Goal: Information Seeking & Learning: Check status

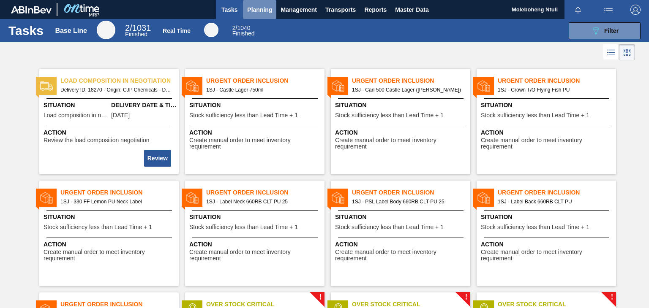
click at [253, 6] on span "Planning" at bounding box center [259, 10] width 25 height 10
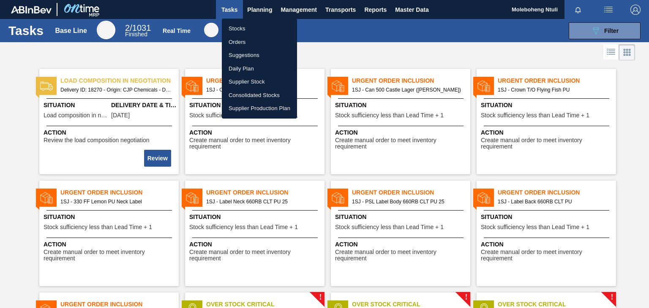
click at [243, 26] on li "Stocks" at bounding box center [259, 29] width 75 height 14
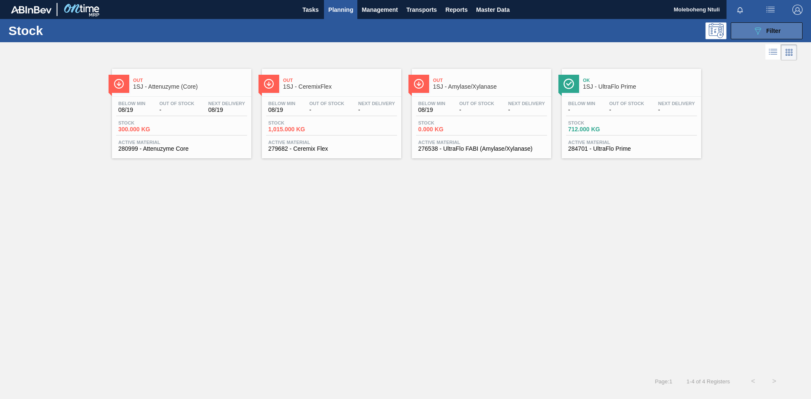
click at [648, 28] on div "089F7B8B-B2A5-4AFE-B5C0-19BA573D28AC Filter" at bounding box center [767, 31] width 28 height 10
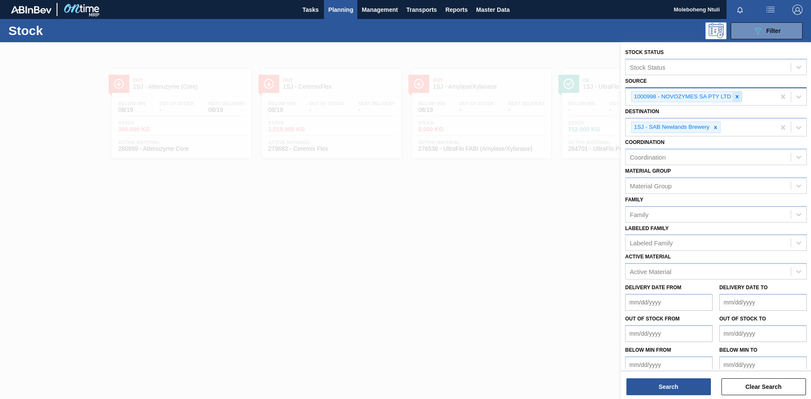
click at [648, 98] on icon at bounding box center [737, 97] width 6 height 6
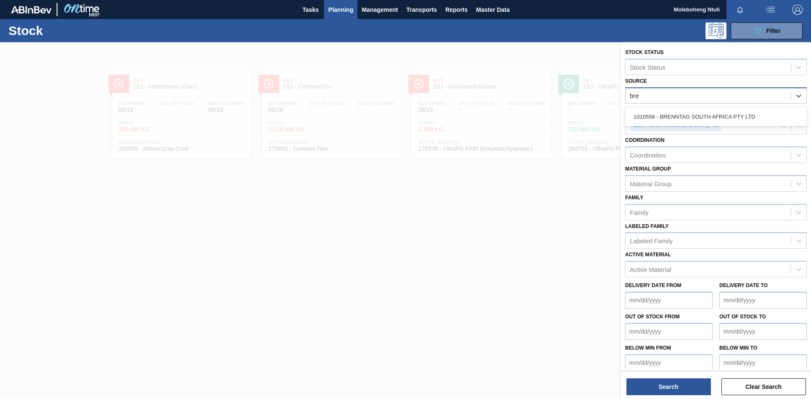
type input "bren"
click at [648, 115] on div "1010556 - BRENNTAG SOUTH AFRICA PTY LTD" at bounding box center [716, 117] width 182 height 16
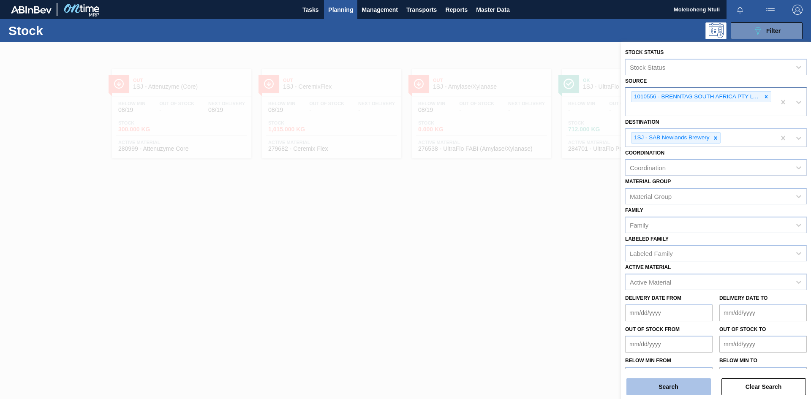
click at [648, 308] on button "Search" at bounding box center [668, 386] width 84 height 17
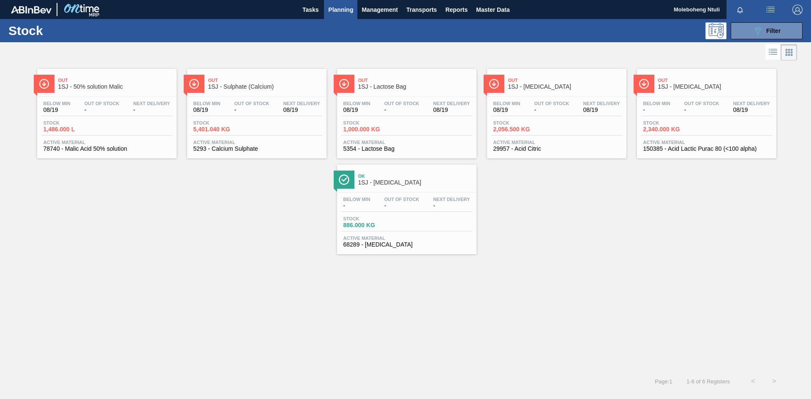
click at [290, 86] on span "1SJ - Sulphate (Calcium)" at bounding box center [265, 87] width 114 height 6
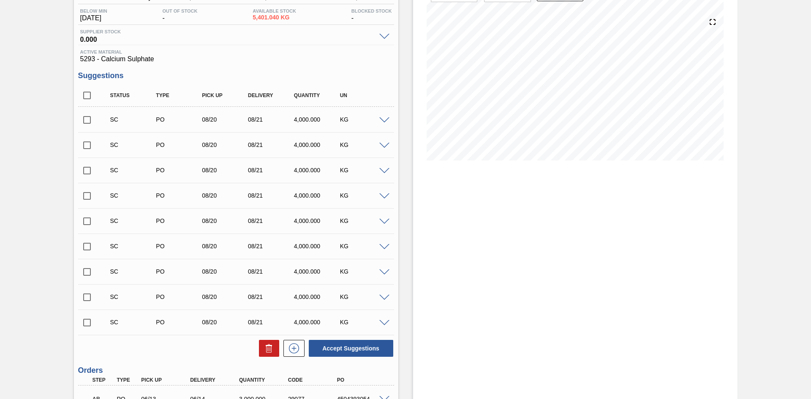
scroll to position [269, 0]
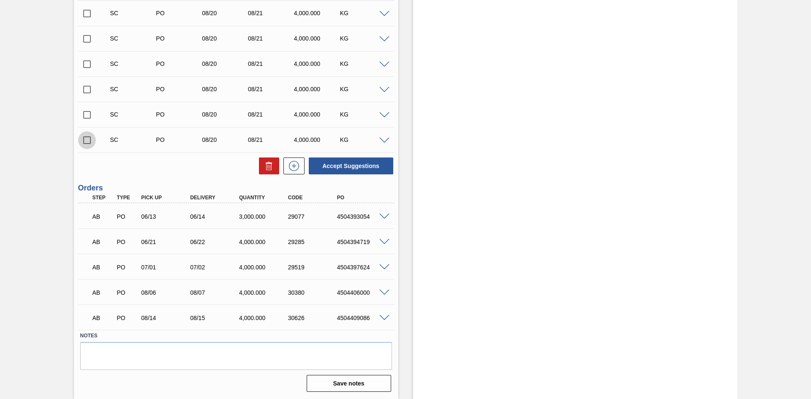
click at [85, 141] on input "checkbox" at bounding box center [87, 140] width 18 height 18
click at [364, 163] on button "Accept Suggestions" at bounding box center [351, 166] width 84 height 17
checkbox input "false"
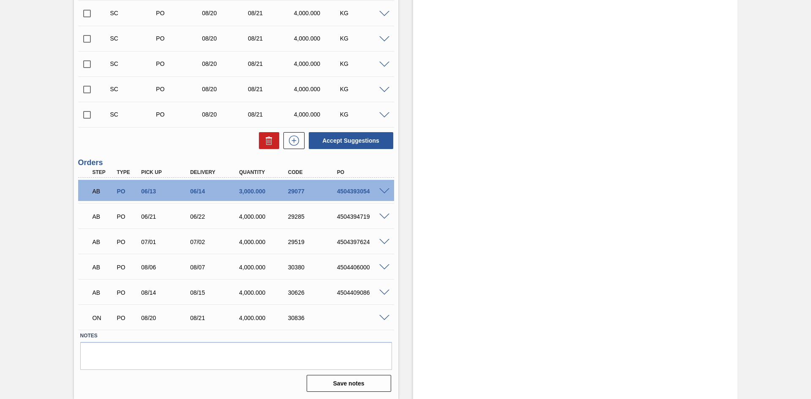
click at [386, 308] on span at bounding box center [384, 318] width 10 height 6
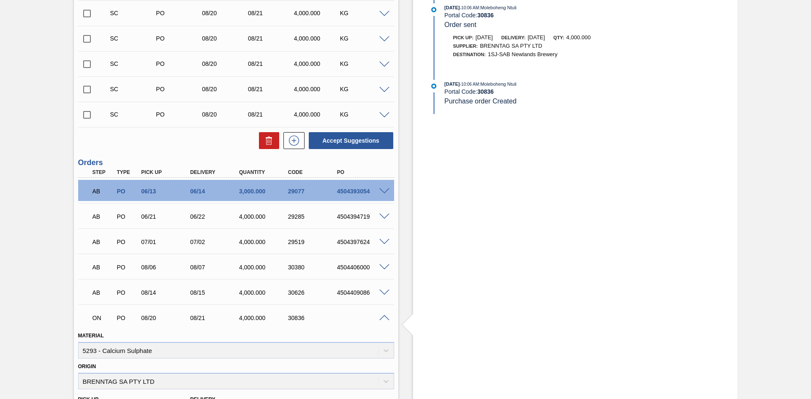
click at [386, 308] on span at bounding box center [384, 318] width 10 height 6
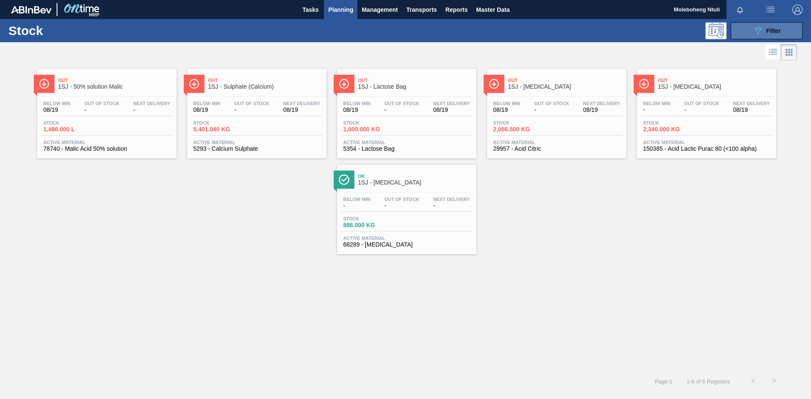
click at [648, 29] on button "089F7B8B-B2A5-4AFE-B5C0-19BA573D28AC Filter" at bounding box center [767, 30] width 72 height 17
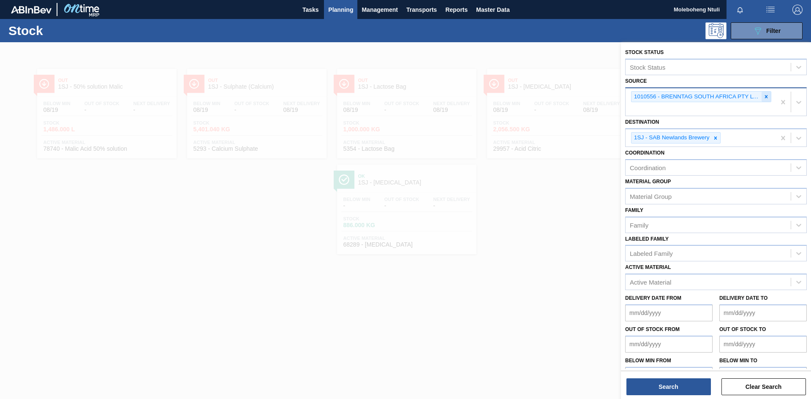
click at [648, 93] on div at bounding box center [765, 97] width 9 height 11
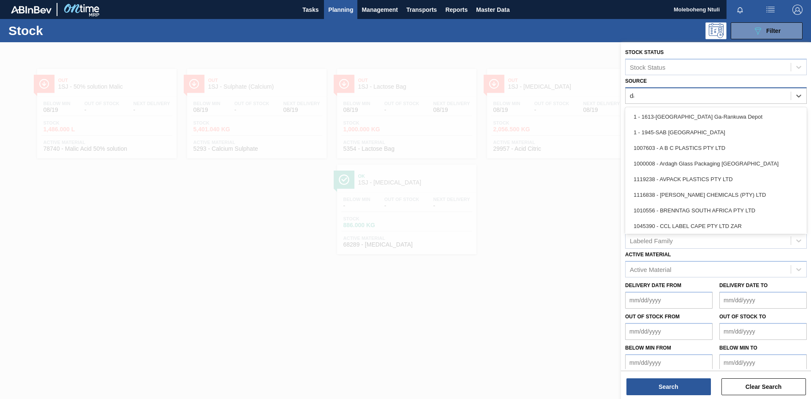
type input "[PERSON_NAME]"
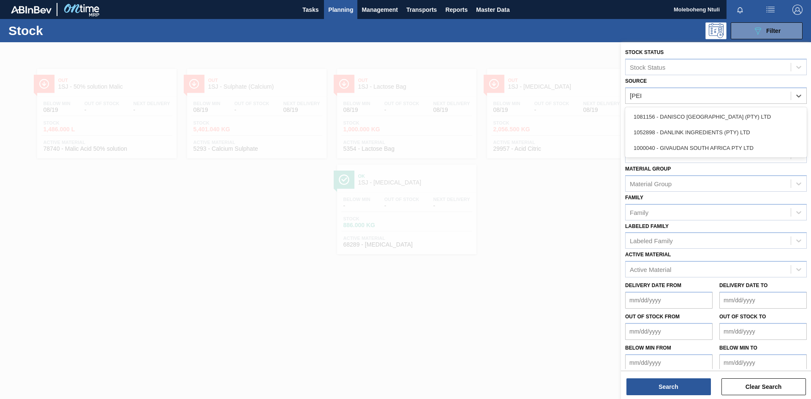
click at [648, 118] on div "1081156 - DANISCO [GEOGRAPHIC_DATA] (PTY) LTD" at bounding box center [716, 117] width 182 height 16
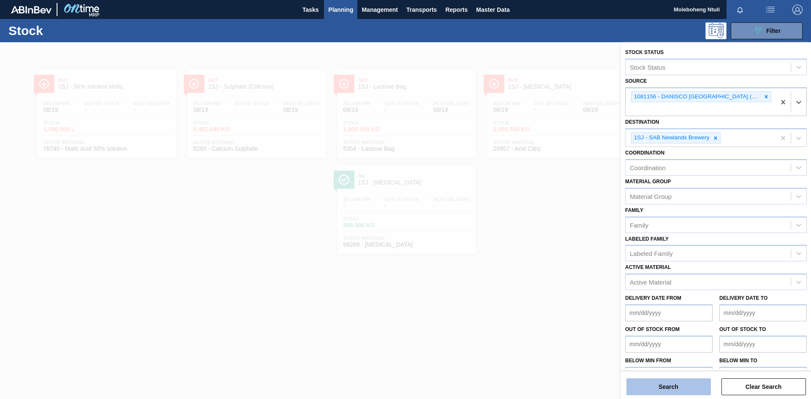
click at [648, 308] on button "Search" at bounding box center [668, 386] width 84 height 17
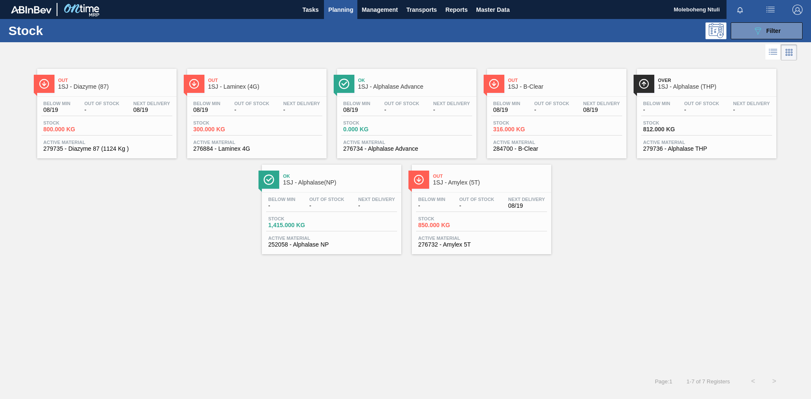
click at [462, 179] on span "1SJ - Amylex (5T)" at bounding box center [490, 182] width 114 height 6
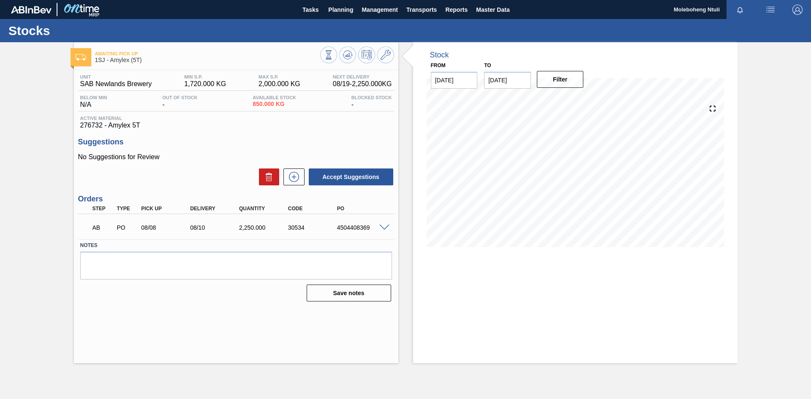
click at [387, 226] on span at bounding box center [384, 228] width 10 height 6
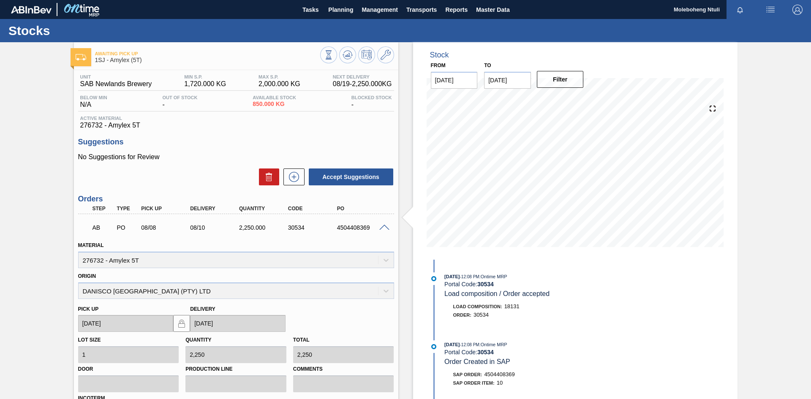
click at [386, 227] on span at bounding box center [384, 228] width 10 height 6
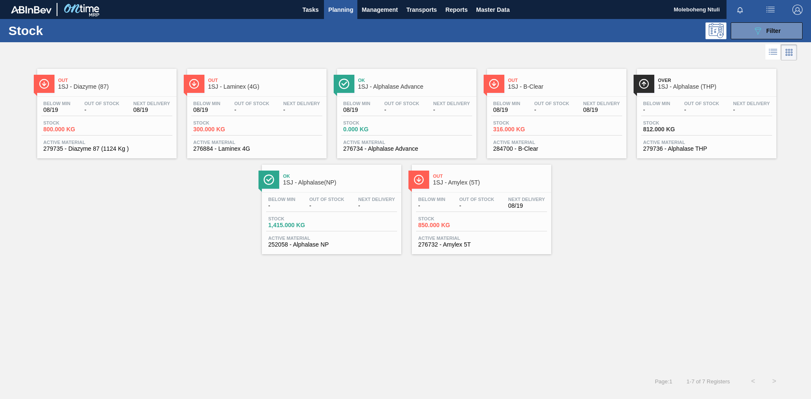
click at [131, 87] on span "1SJ - Diazyme (87)" at bounding box center [115, 87] width 114 height 6
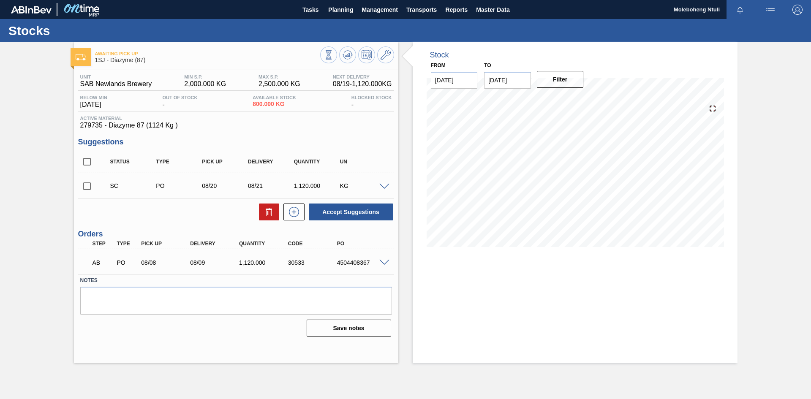
click at [384, 262] on span at bounding box center [384, 263] width 10 height 6
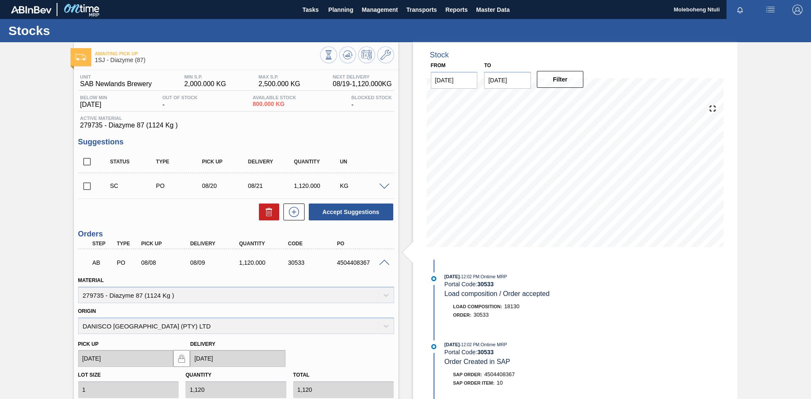
click at [384, 262] on span at bounding box center [384, 263] width 10 height 6
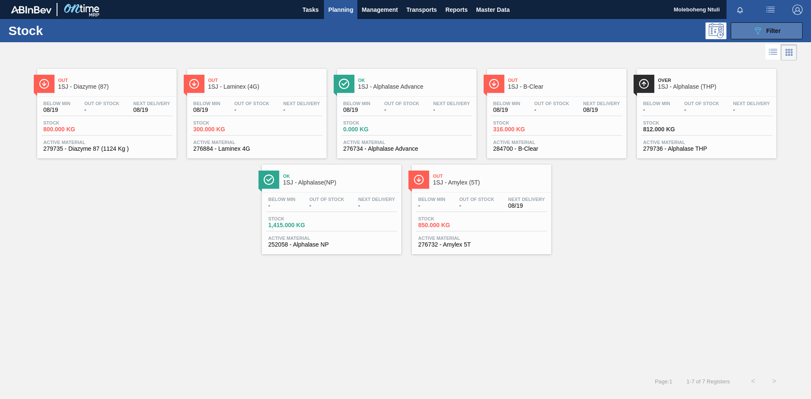
click at [648, 26] on icon "089F7B8B-B2A5-4AFE-B5C0-19BA573D28AC" at bounding box center [758, 31] width 10 height 10
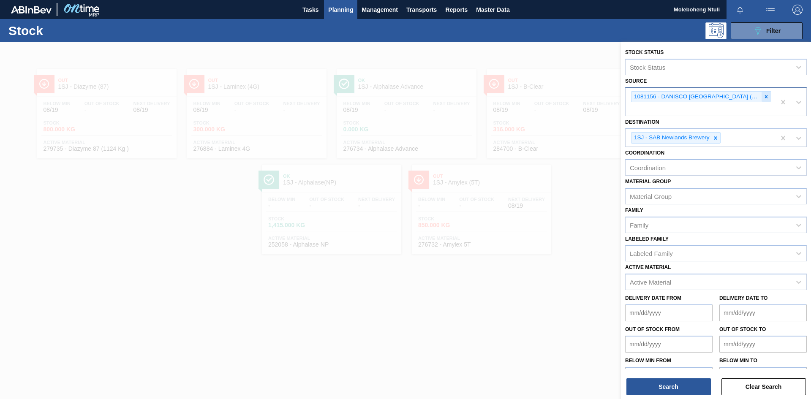
click at [648, 99] on icon at bounding box center [766, 97] width 6 height 6
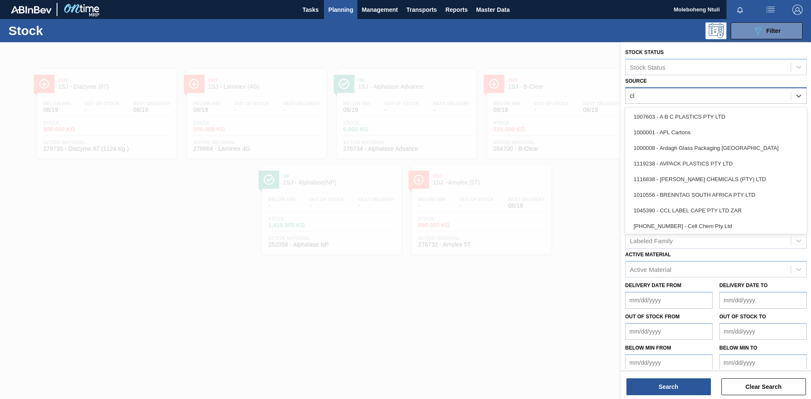
type input "che"
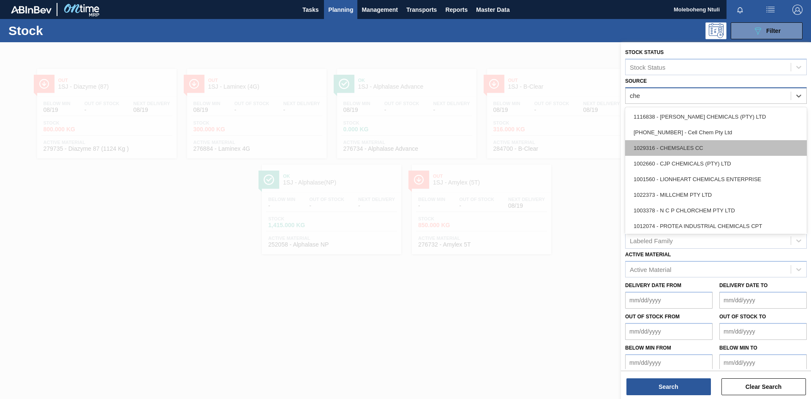
click at [648, 147] on div "1029316 - CHEMSALES CC" at bounding box center [716, 148] width 182 height 16
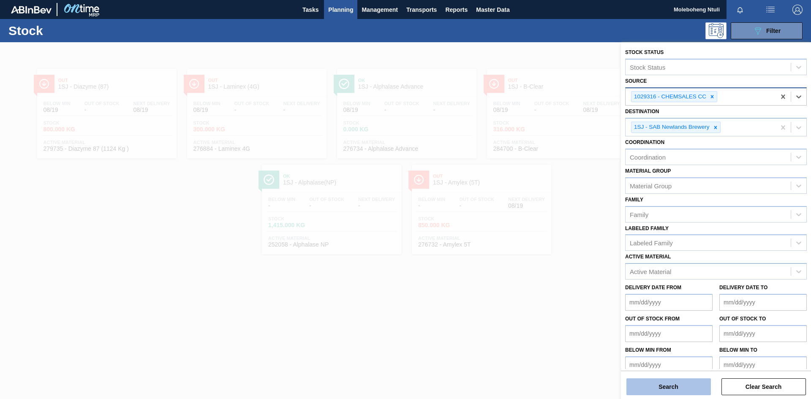
click at [648, 308] on button "Search" at bounding box center [668, 386] width 84 height 17
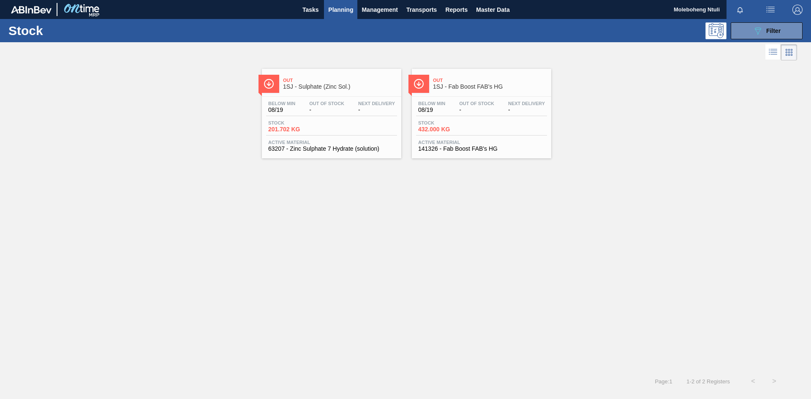
click at [363, 88] on span "1SJ - Sulphate (Zinc Sol.)" at bounding box center [340, 87] width 114 height 6
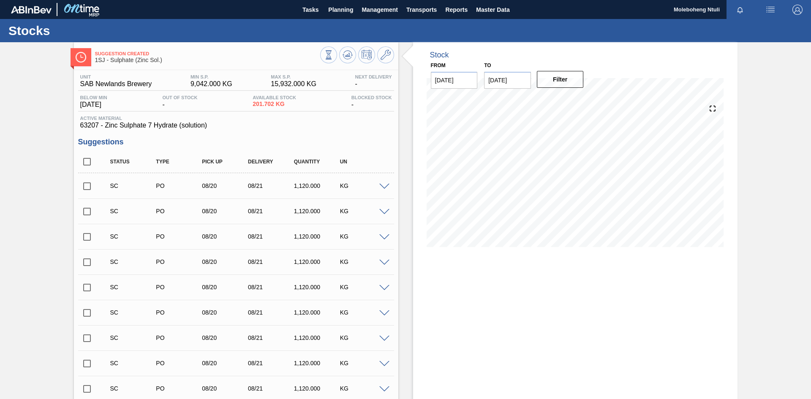
scroll to position [285, 0]
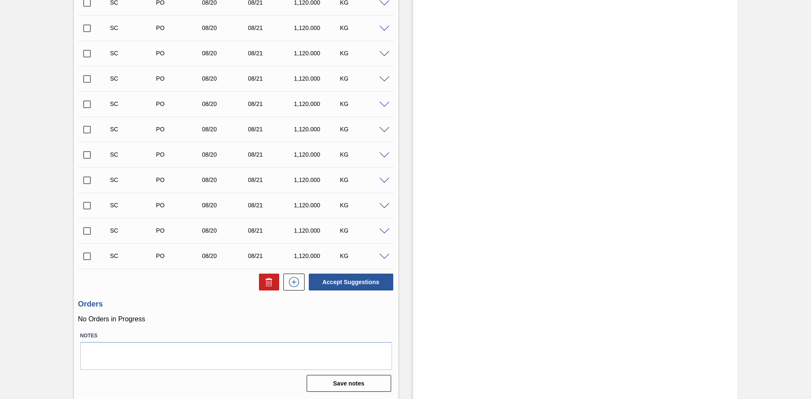
click at [386, 254] on span at bounding box center [384, 257] width 10 height 6
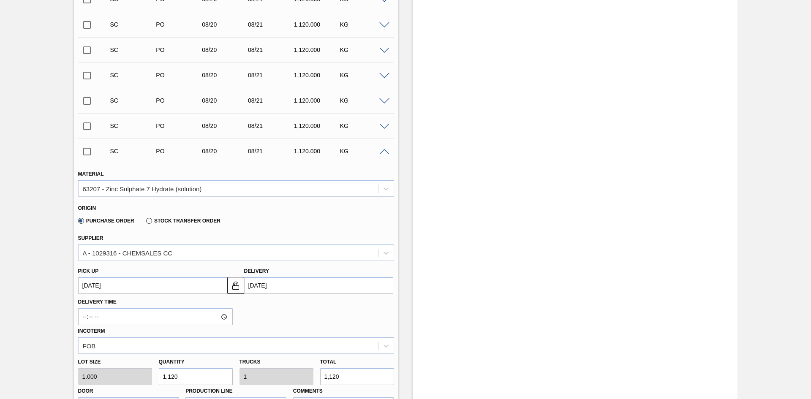
scroll to position [389, 0]
click at [247, 213] on div "Purchase Order Stock Transfer Order" at bounding box center [232, 220] width 309 height 16
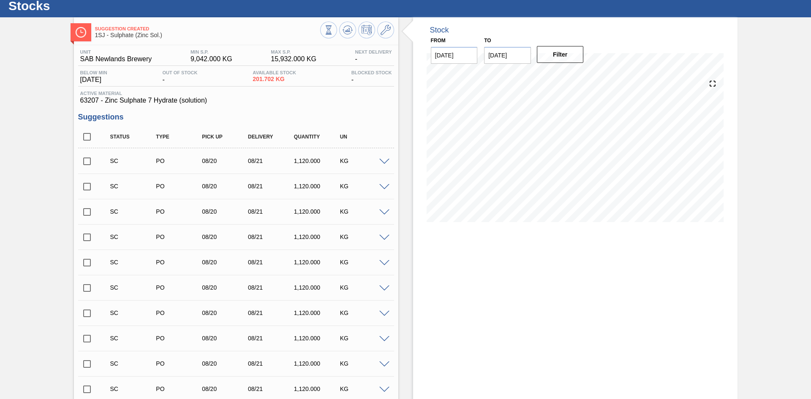
scroll to position [0, 0]
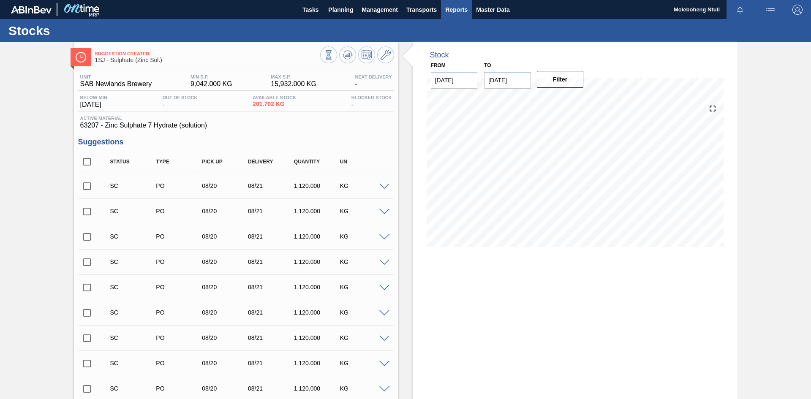
click at [455, 8] on span "Reports" at bounding box center [456, 10] width 22 height 10
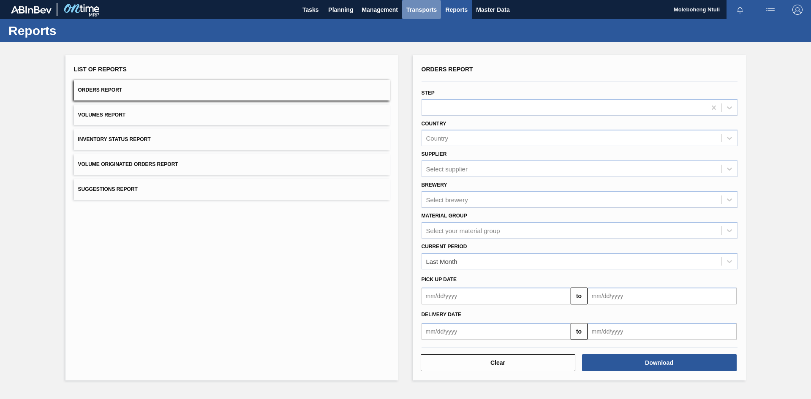
click at [413, 8] on span "Transports" at bounding box center [421, 10] width 30 height 10
click at [411, 29] on li "Load Composition" at bounding box center [421, 29] width 59 height 14
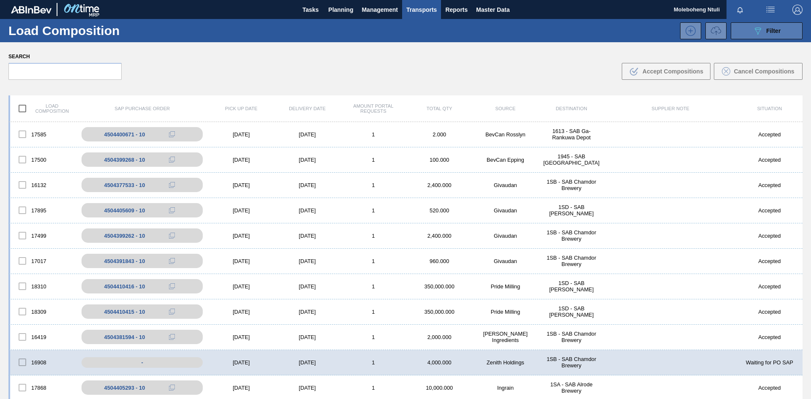
click at [648, 30] on icon at bounding box center [758, 30] width 6 height 7
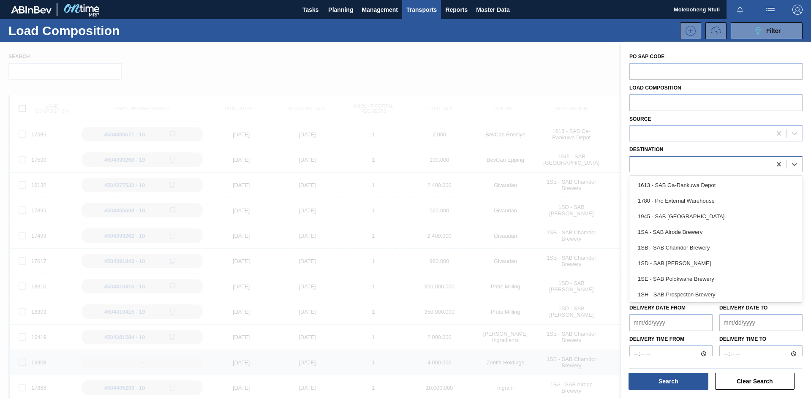
click at [648, 166] on div at bounding box center [700, 164] width 141 height 12
type input "n"
click at [648, 278] on div "1SJ - SAB Newlands Brewery" at bounding box center [715, 279] width 173 height 16
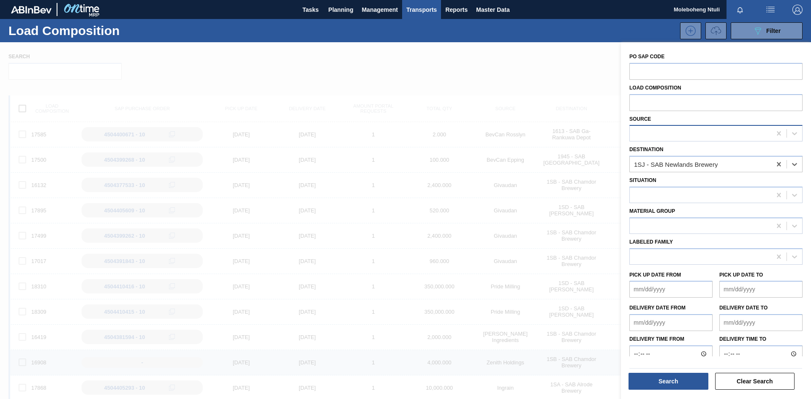
click at [648, 136] on div at bounding box center [700, 134] width 141 height 12
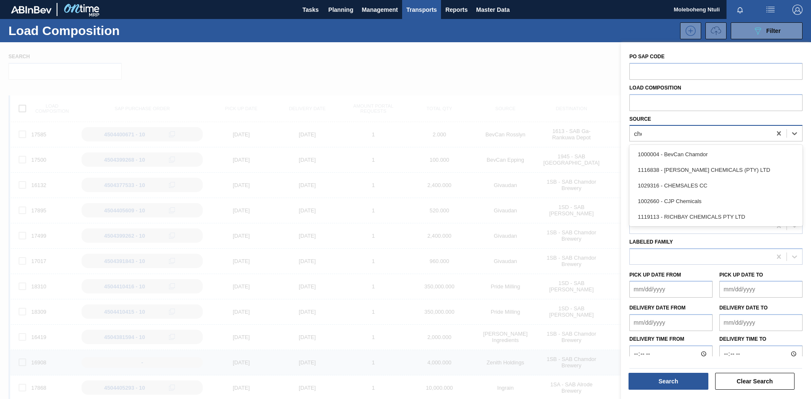
type input "chem"
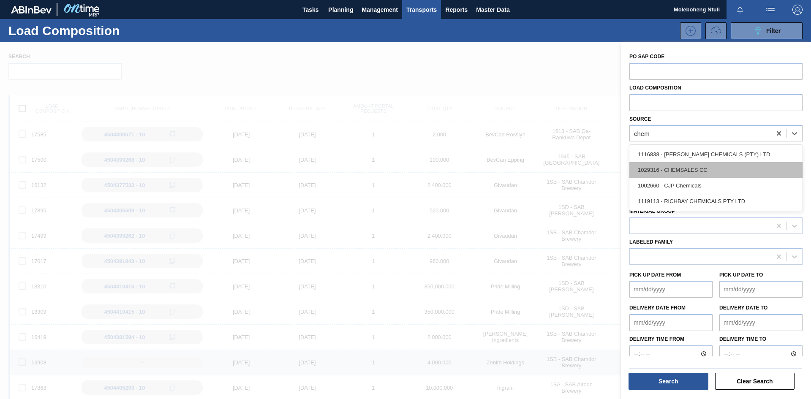
click at [648, 173] on div "1029316 - CHEMSALES CC" at bounding box center [715, 170] width 173 height 16
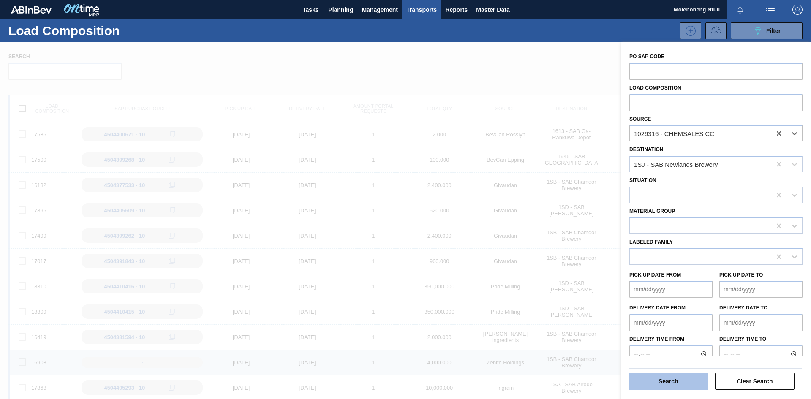
click at [648, 308] on button "Search" at bounding box center [668, 381] width 80 height 17
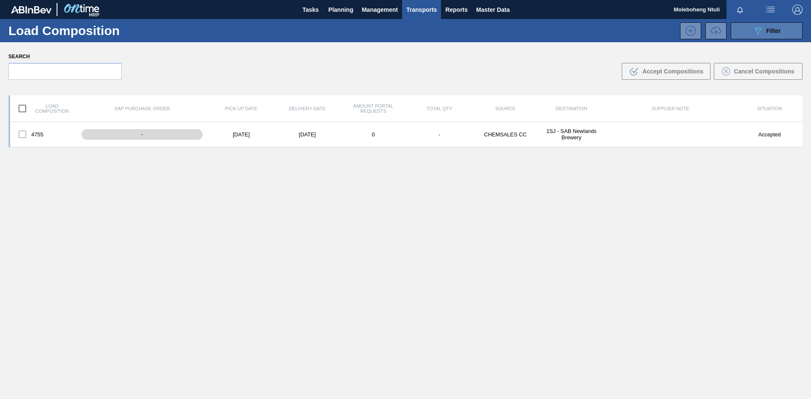
click at [648, 32] on icon "089F7B8B-B2A5-4AFE-B5C0-19BA573D28AC" at bounding box center [758, 31] width 10 height 10
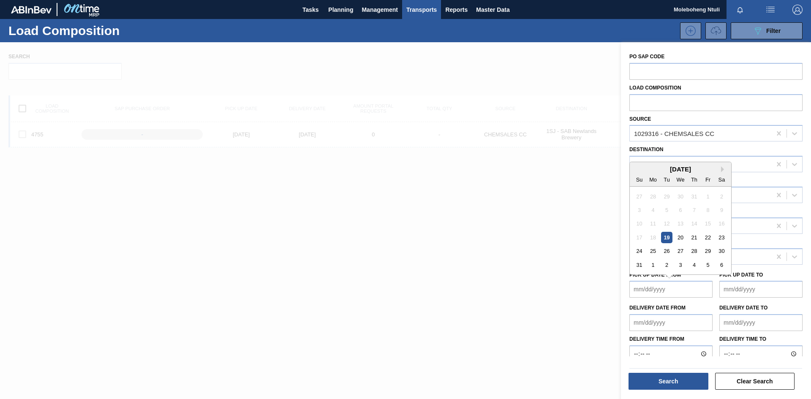
click at [648, 282] on from "Pick up Date from" at bounding box center [670, 289] width 83 height 17
click at [481, 266] on div at bounding box center [405, 241] width 811 height 399
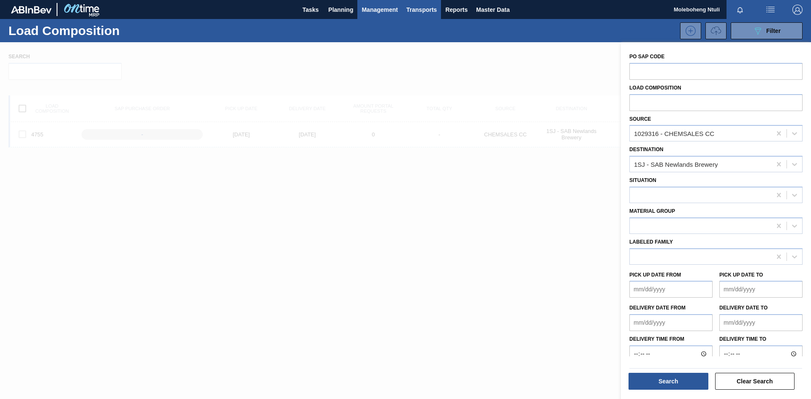
click at [375, 11] on span "Management" at bounding box center [379, 10] width 36 height 10
click at [648, 308] on div at bounding box center [405, 199] width 811 height 399
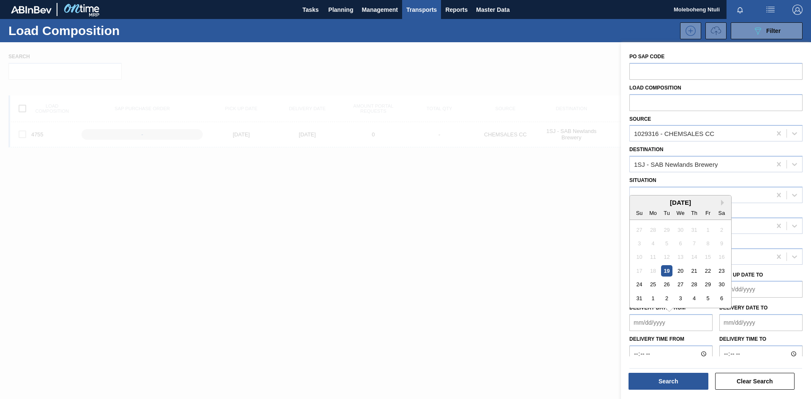
click at [648, 308] on from "Delivery date from" at bounding box center [670, 322] width 83 height 17
click at [496, 228] on div at bounding box center [405, 241] width 811 height 399
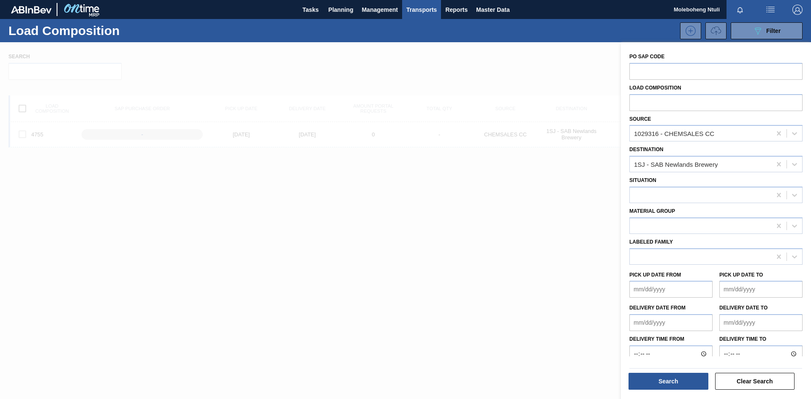
click at [421, 9] on span "Transports" at bounding box center [421, 10] width 30 height 10
click at [422, 43] on li "Load Optimization" at bounding box center [420, 42] width 59 height 14
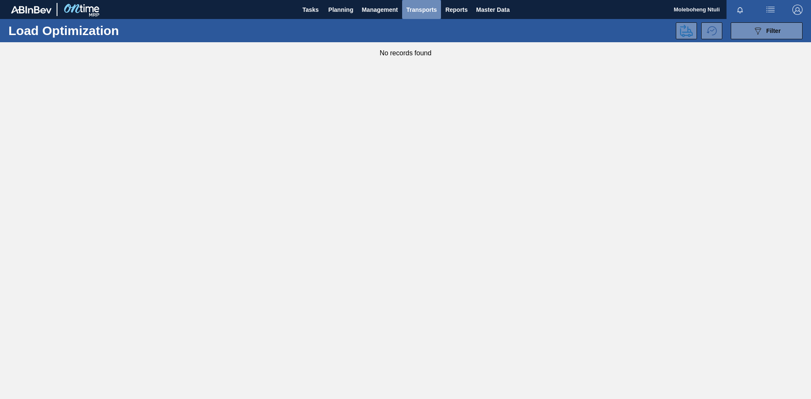
click at [418, 10] on span "Transports" at bounding box center [421, 10] width 30 height 10
click at [412, 28] on li "Load Composition" at bounding box center [421, 29] width 59 height 14
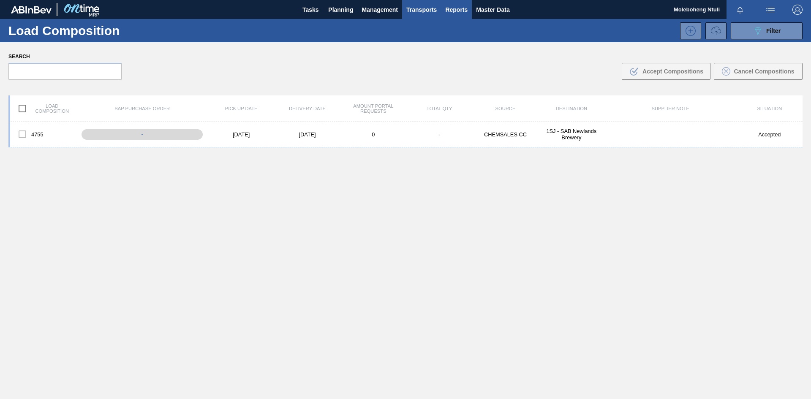
click at [452, 8] on span "Reports" at bounding box center [456, 10] width 22 height 10
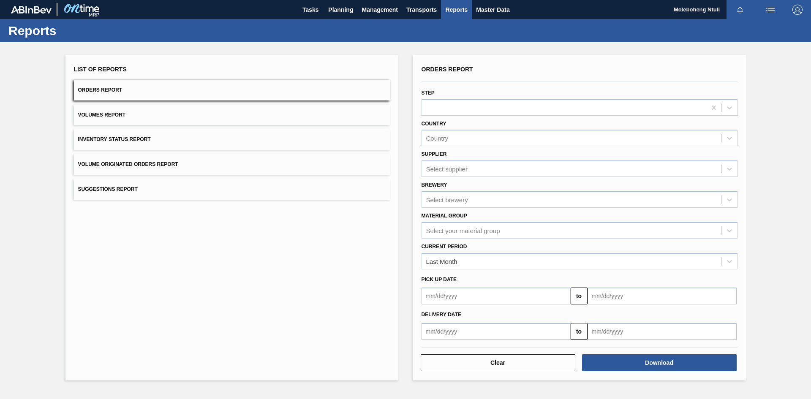
click at [162, 91] on button "Orders Report" at bounding box center [232, 90] width 316 height 21
click at [461, 166] on div "Select supplier" at bounding box center [446, 169] width 41 height 7
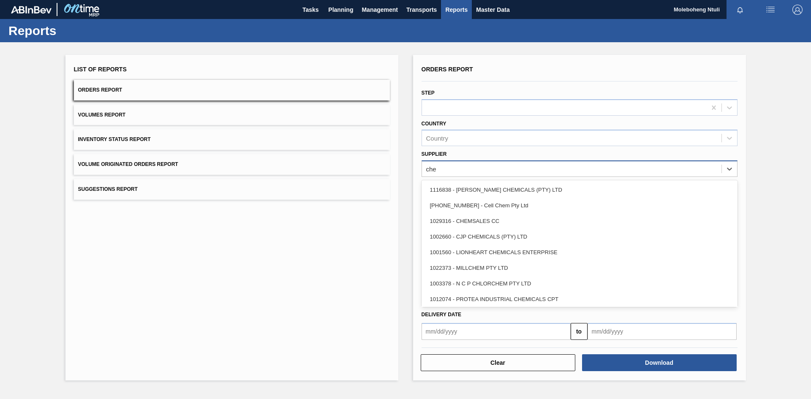
type input "chem"
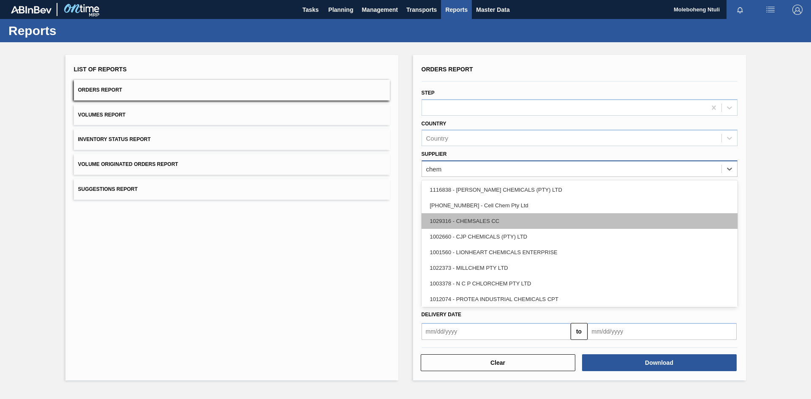
click at [471, 217] on div "1029316 - CHEMSALES CC" at bounding box center [579, 221] width 316 height 16
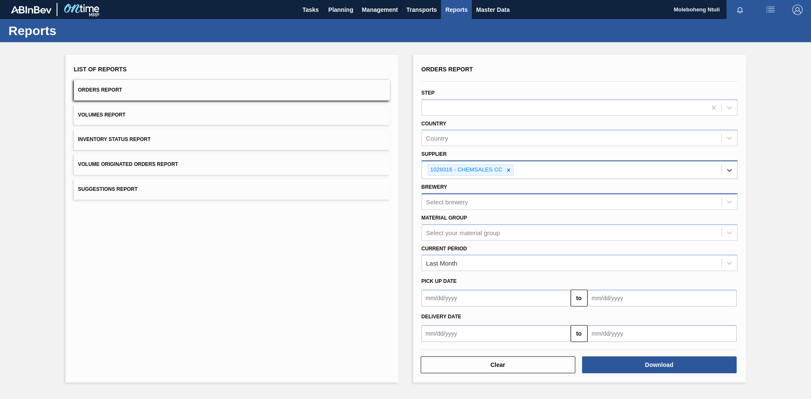
click at [459, 202] on div "Select brewery" at bounding box center [447, 201] width 42 height 7
type input "new"
click at [458, 218] on div "1SJ - SAB Newlands Brewery" at bounding box center [579, 223] width 316 height 16
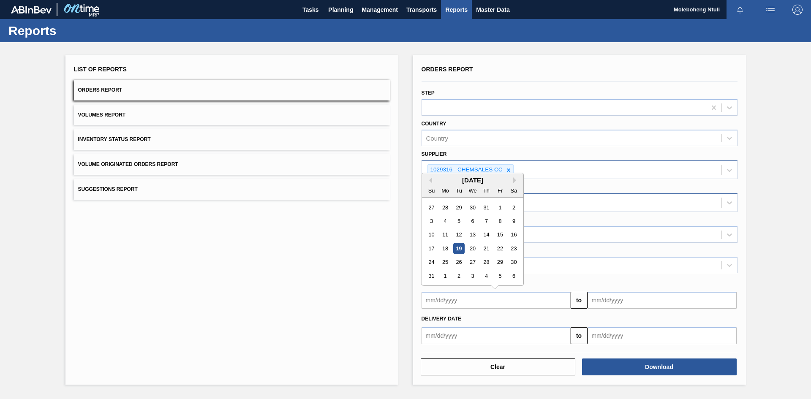
click at [435, 302] on input "text" at bounding box center [495, 300] width 149 height 17
click at [429, 179] on button "Previous Month" at bounding box center [429, 180] width 6 height 6
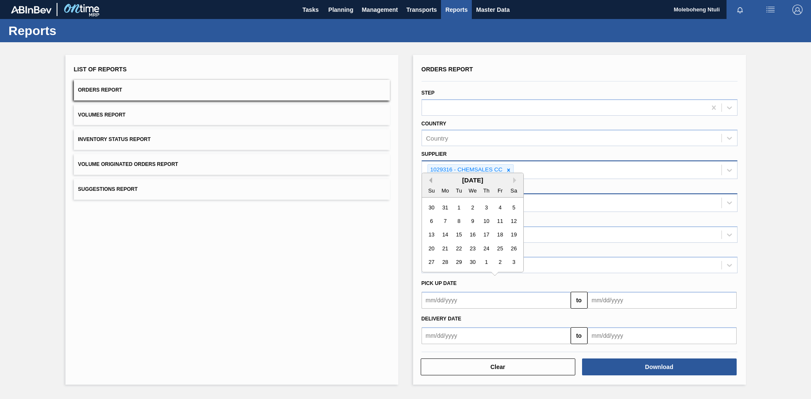
click at [429, 179] on button "Previous Month" at bounding box center [429, 180] width 6 height 6
click at [473, 205] on div "1" at bounding box center [472, 207] width 11 height 11
type input "[DATE]"
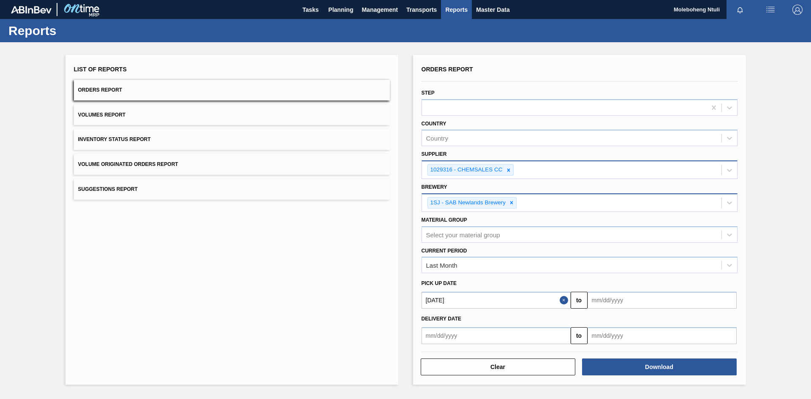
click at [611, 302] on input "text" at bounding box center [661, 300] width 149 height 17
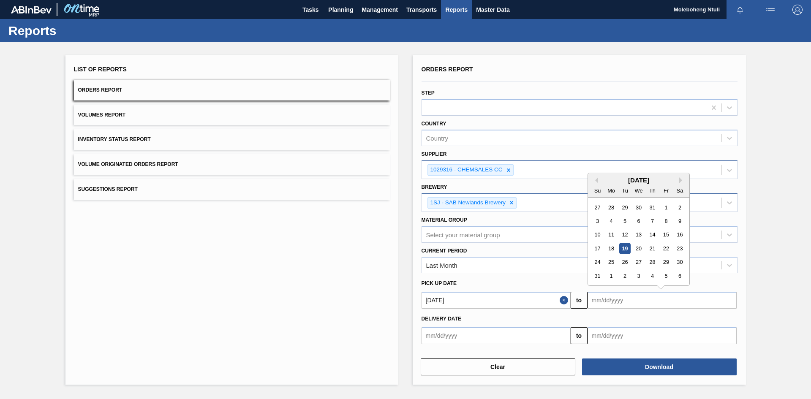
click at [622, 247] on div "19" at bounding box center [624, 248] width 11 height 11
type input "[DATE]"
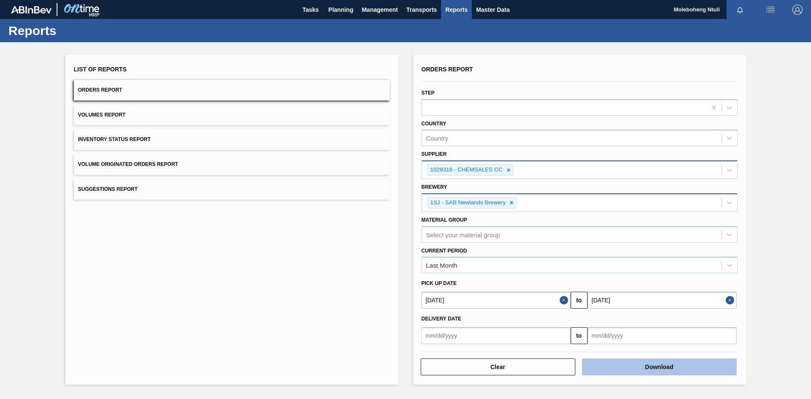
click at [636, 308] on button "Download" at bounding box center [659, 367] width 155 height 17
click at [112, 188] on span "Suggestions Report" at bounding box center [108, 189] width 60 height 6
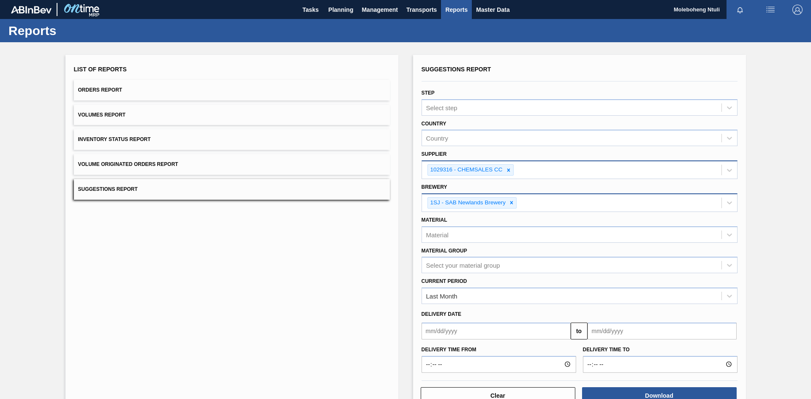
scroll to position [25, 0]
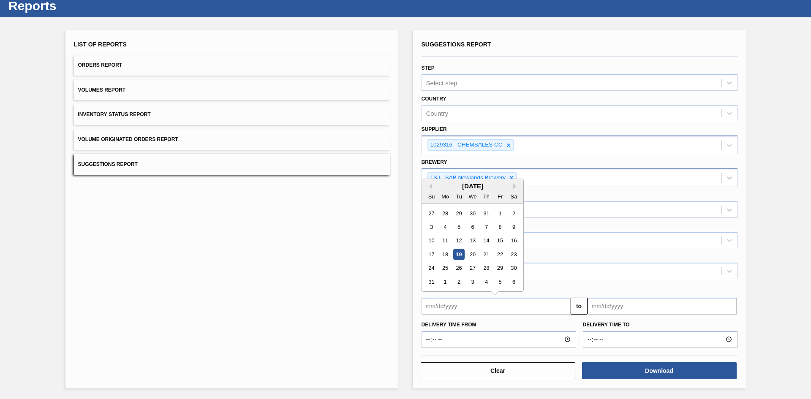
click at [526, 306] on input "text" at bounding box center [495, 306] width 149 height 17
click at [432, 183] on div "[DATE]" at bounding box center [472, 185] width 101 height 7
click at [430, 186] on button "Previous Month" at bounding box center [429, 186] width 6 height 6
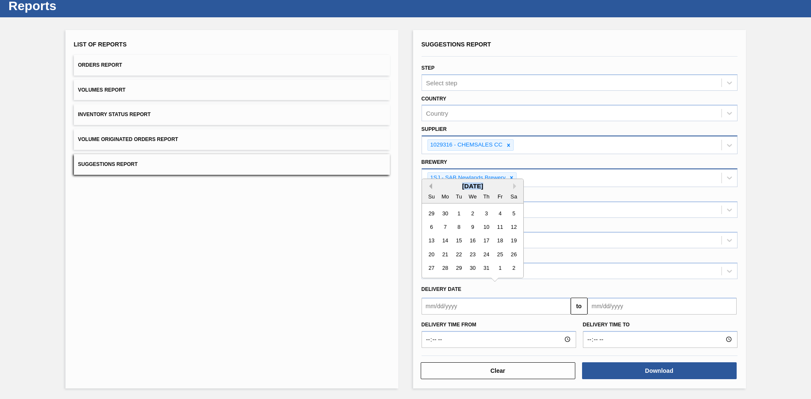
click at [430, 186] on button "Previous Month" at bounding box center [429, 186] width 6 height 6
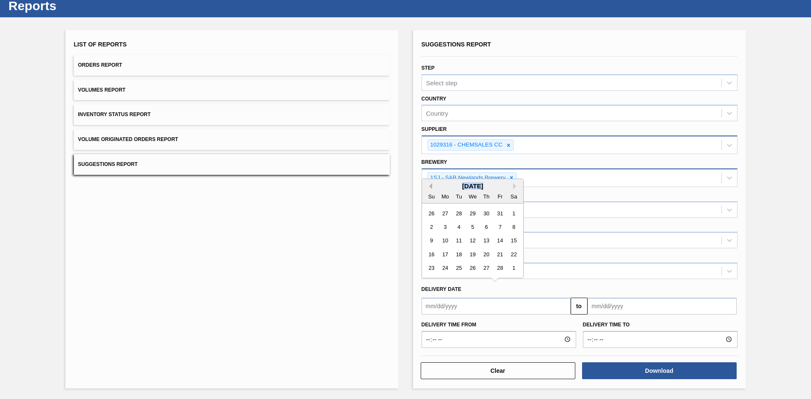
click at [430, 186] on button "Previous Month" at bounding box center [429, 186] width 6 height 6
click at [499, 214] on div "6" at bounding box center [499, 212] width 11 height 11
type input "[DATE]"
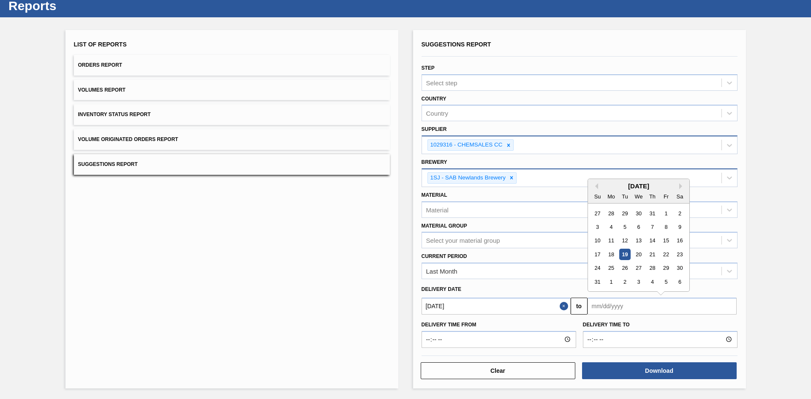
click at [623, 307] on input "text" at bounding box center [661, 306] width 149 height 17
click at [625, 251] on div "19" at bounding box center [624, 254] width 11 height 11
type input "[DATE]"
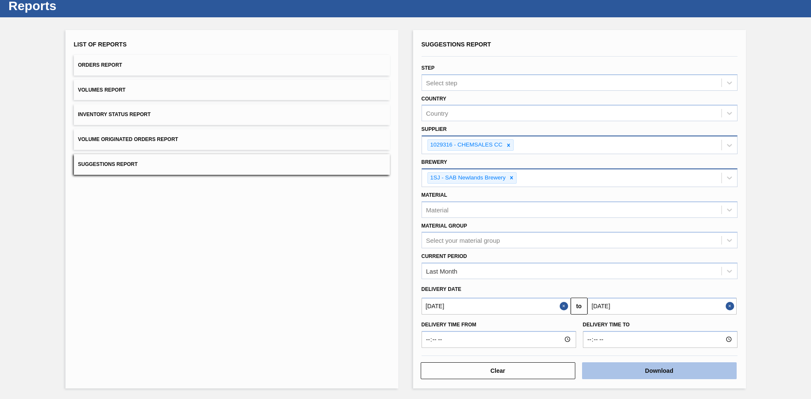
click at [648, 308] on button "Download" at bounding box center [659, 370] width 155 height 17
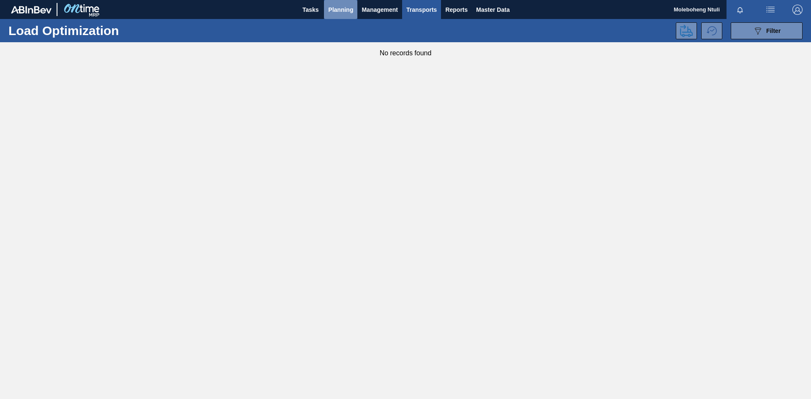
click at [334, 11] on span "Planning" at bounding box center [340, 10] width 25 height 10
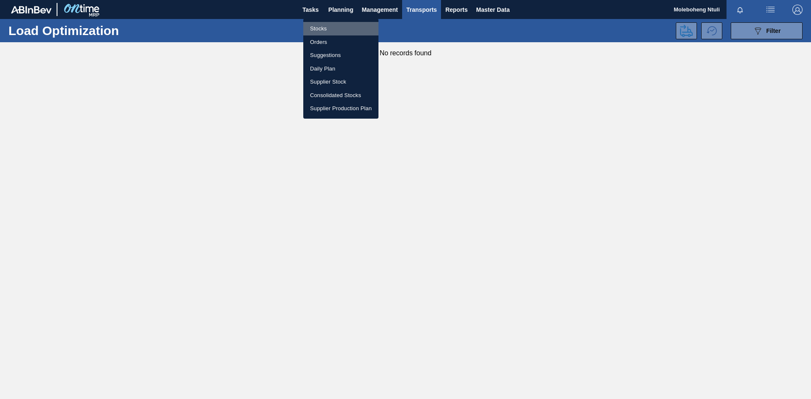
click at [317, 28] on li "Stocks" at bounding box center [340, 29] width 75 height 14
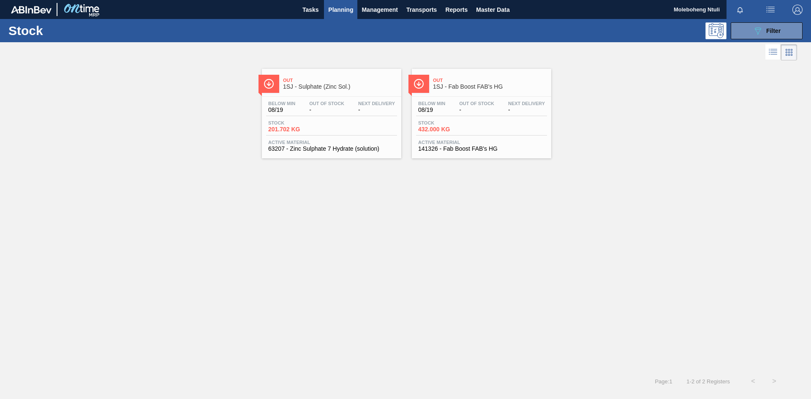
click at [347, 84] on span "1SJ - Sulphate (Zinc Sol.)" at bounding box center [340, 87] width 114 height 6
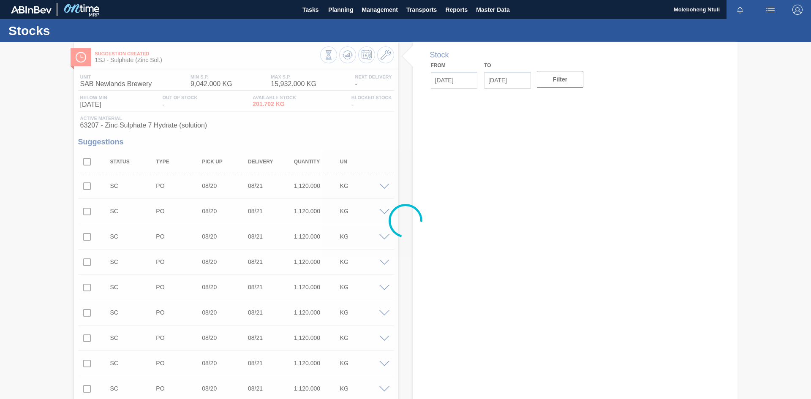
type input "[DATE]"
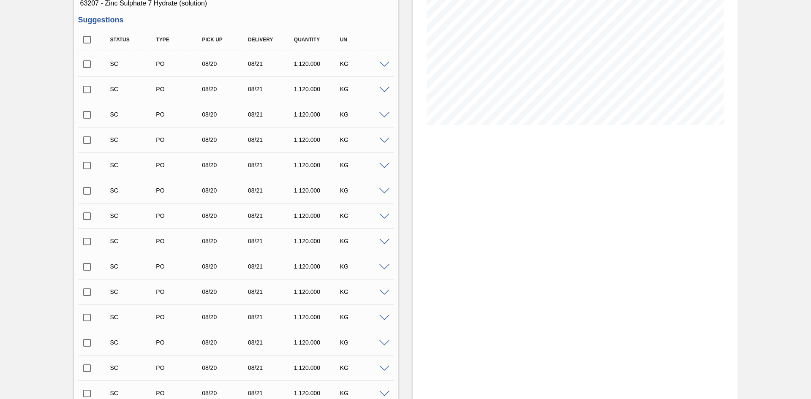
scroll to position [285, 0]
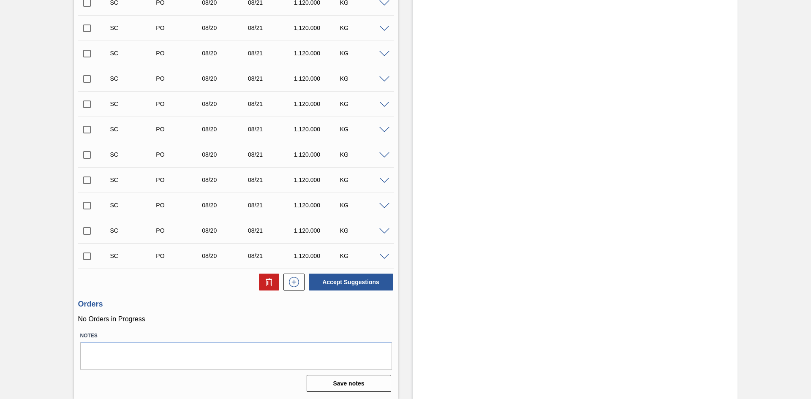
click at [383, 254] on span at bounding box center [384, 257] width 10 height 6
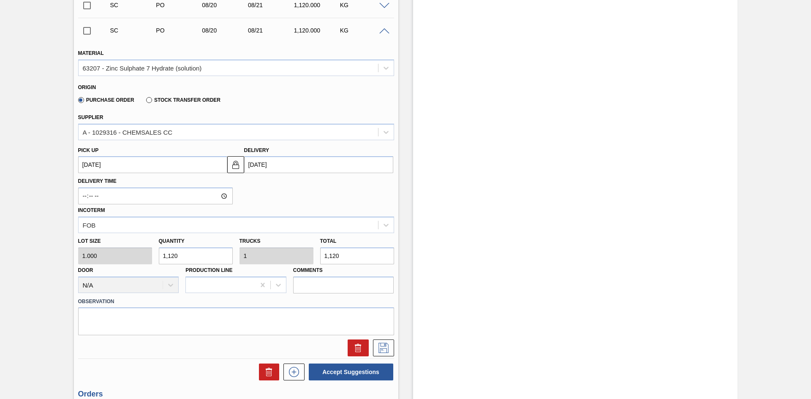
scroll to position [516, 0]
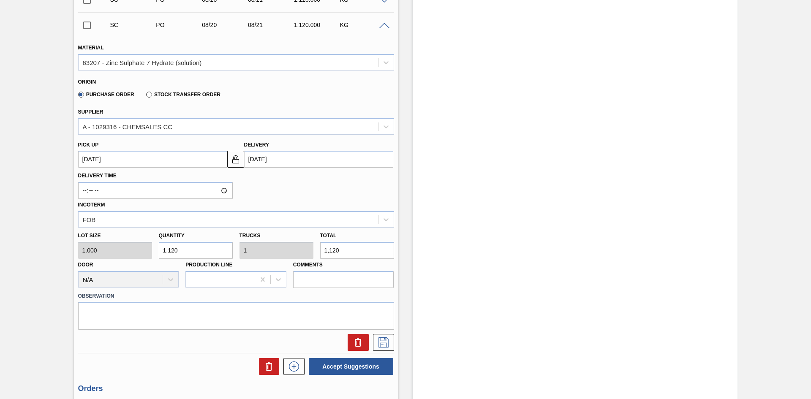
click at [89, 242] on div "Lot size 1.000 Quantity 1,120 Trucks 1 Total 1,120 Door N/A Production Line Com…" at bounding box center [236, 258] width 323 height 60
type input "1"
type input "0.001"
type input "1"
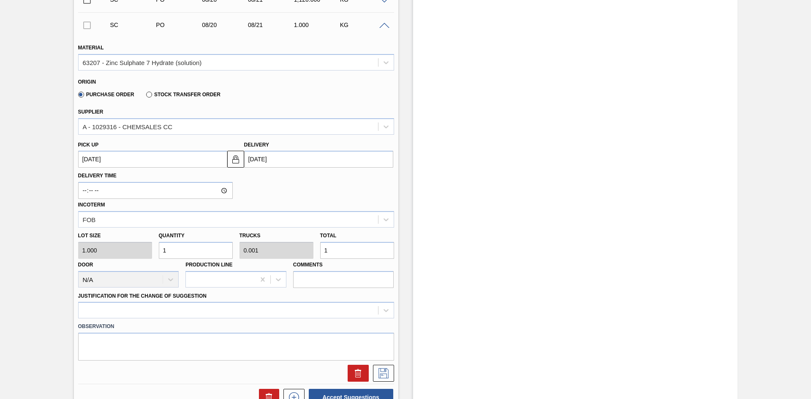
type input "12"
type input "0.011"
type input "12"
type input "127"
type input "0.113"
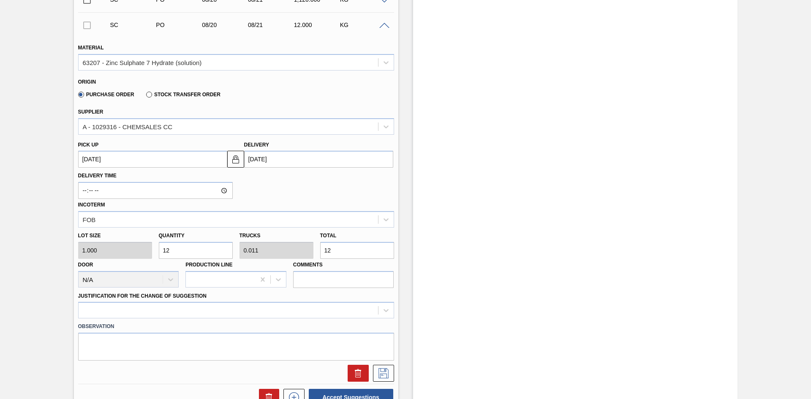
type input "127"
type input "127.2"
type input "0.114"
type input "127.2"
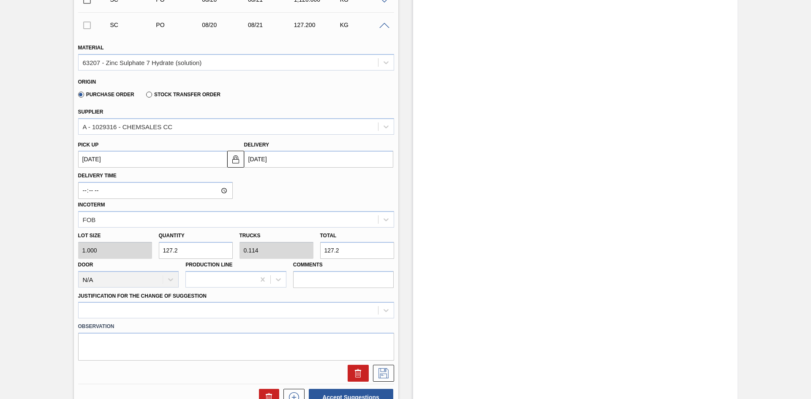
click at [220, 308] on label "Observation" at bounding box center [236, 327] width 316 height 12
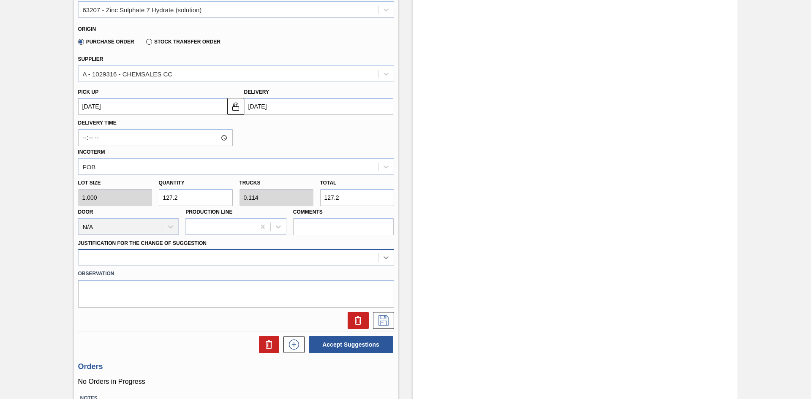
click at [380, 266] on div at bounding box center [236, 257] width 316 height 16
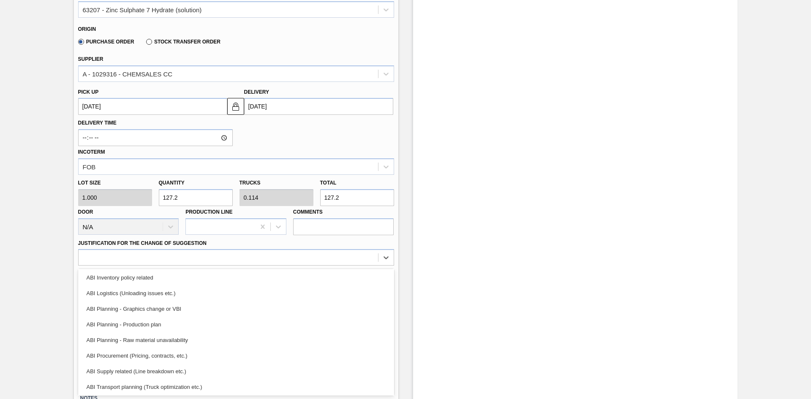
scroll to position [0, 0]
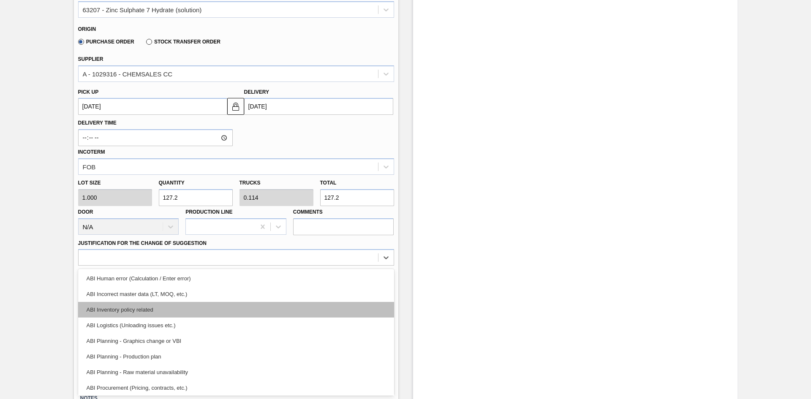
click at [99, 308] on div "ABI Inventory policy related" at bounding box center [236, 310] width 316 height 16
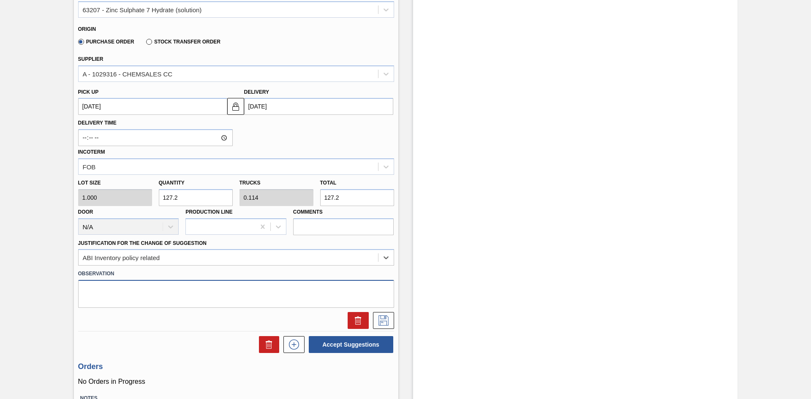
click at [184, 296] on textarea at bounding box center [236, 294] width 316 height 28
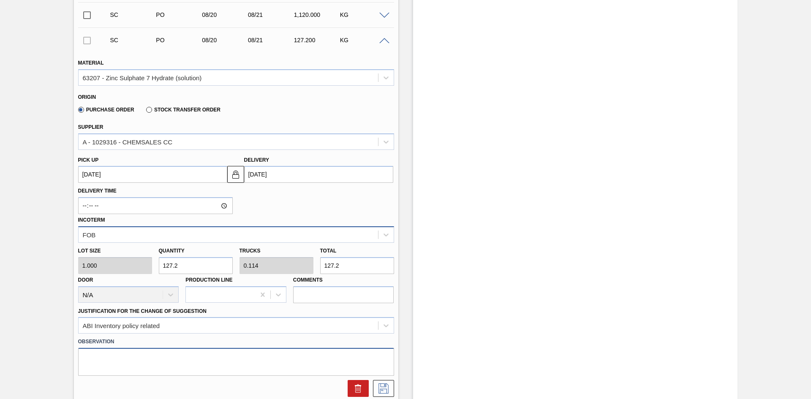
scroll to position [504, 0]
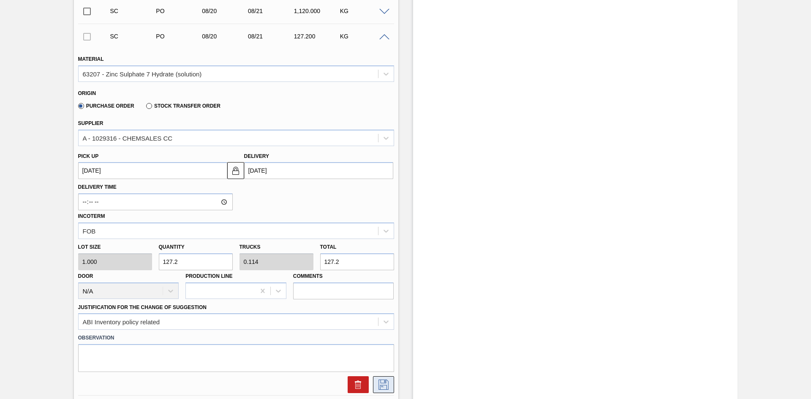
click at [385, 308] on icon at bounding box center [383, 385] width 10 height 10
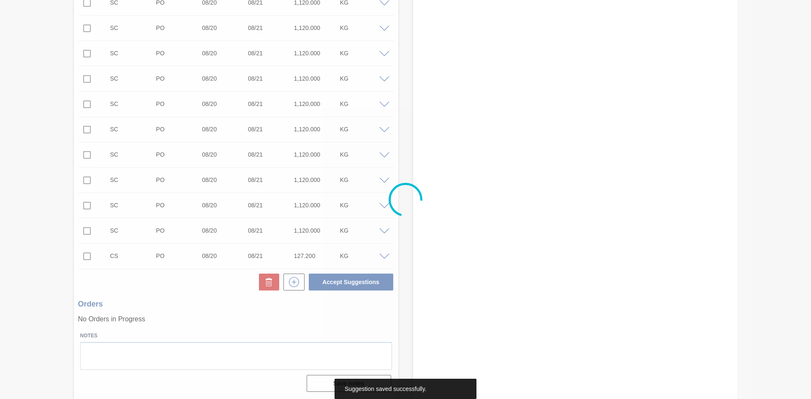
scroll to position [285, 0]
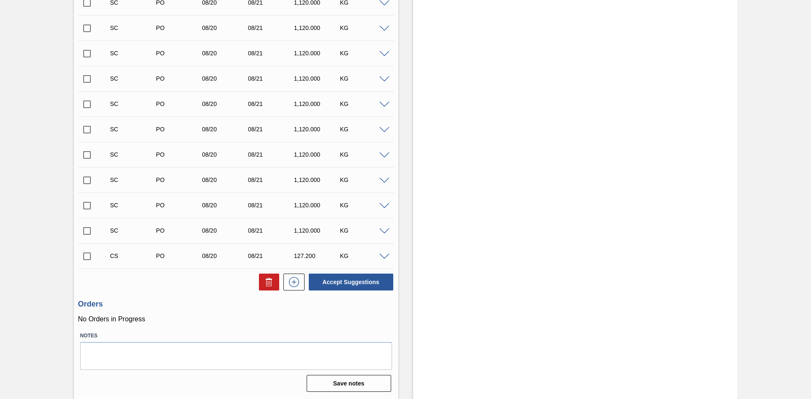
click at [85, 257] on input "checkbox" at bounding box center [87, 256] width 18 height 18
checkbox input "false"
click at [383, 230] on span at bounding box center [384, 231] width 10 height 6
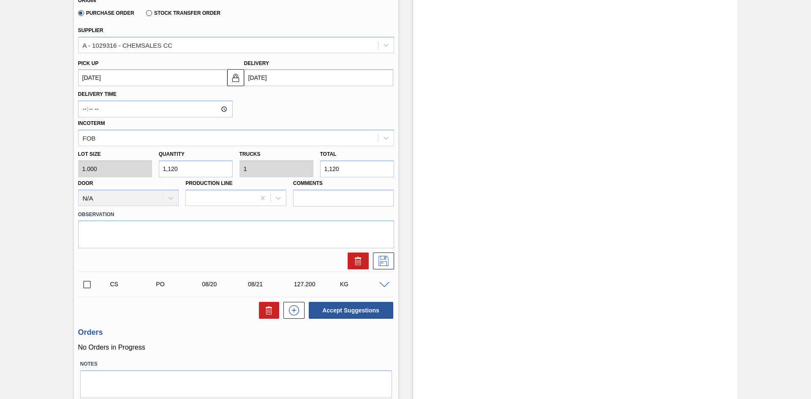
scroll to position [580, 0]
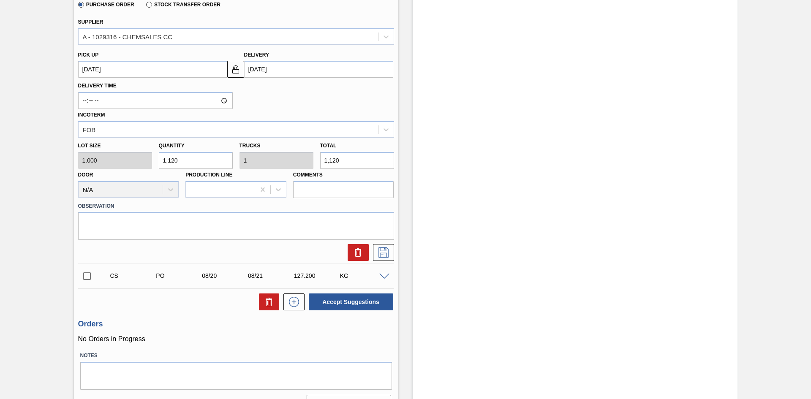
drag, startPoint x: 189, startPoint y: 158, endPoint x: -7, endPoint y: 160, distance: 196.0
click at [0, 0] on html "Tasks Planning Management Transports Reports Master Data Moleboheng [PERSON_NAM…" at bounding box center [405, 0] width 811 height 0
type input "1"
type input "0.001"
type input "1"
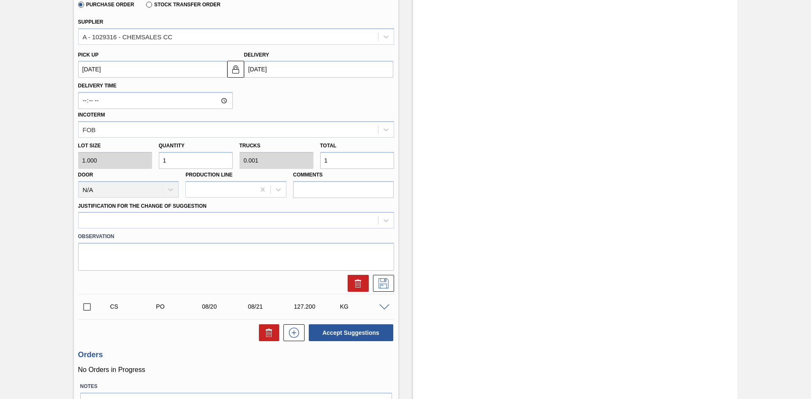
type input "16"
type input "0.014"
type input "16"
type input "169"
type input "0.151"
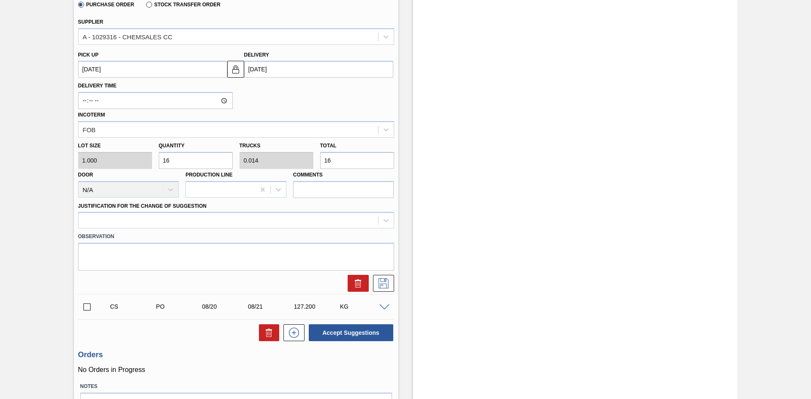
type input "169"
type input "169.6"
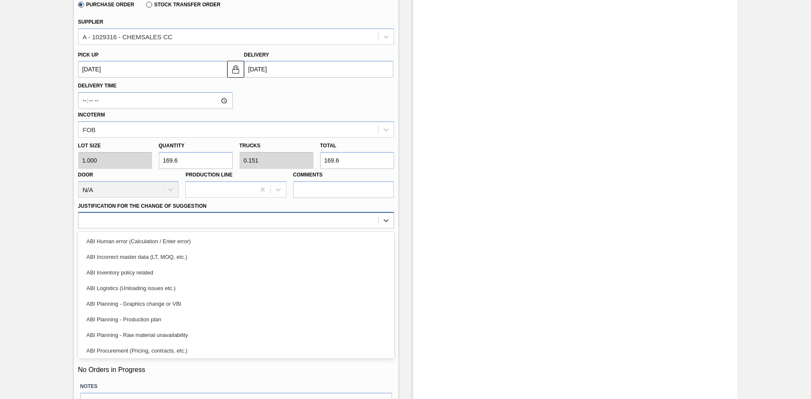
click at [292, 221] on div at bounding box center [228, 221] width 299 height 12
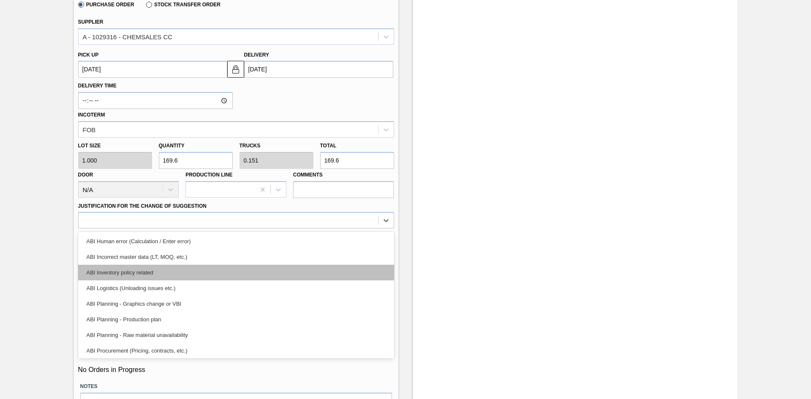
click at [166, 274] on div "ABI Inventory policy related" at bounding box center [236, 273] width 316 height 16
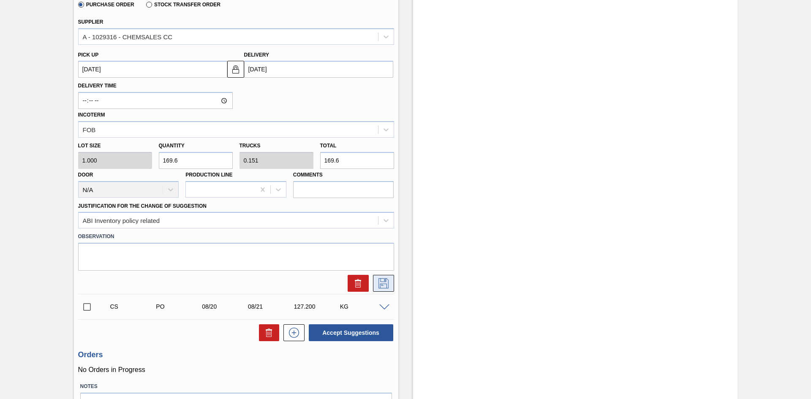
click at [386, 283] on icon at bounding box center [384, 283] width 14 height 10
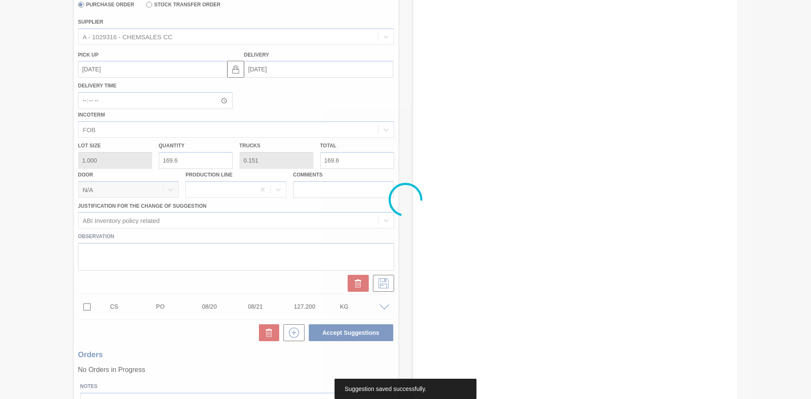
scroll to position [285, 0]
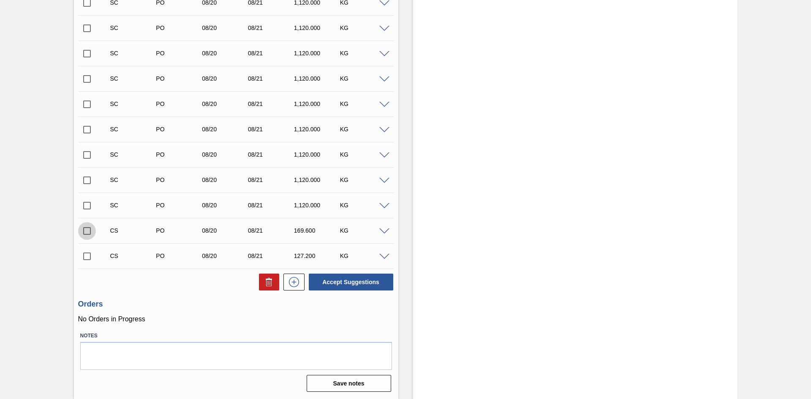
click at [84, 231] on input "checkbox" at bounding box center [87, 231] width 18 height 18
checkbox input "true"
click at [87, 256] on input "checkbox" at bounding box center [87, 256] width 18 height 18
checkbox input "true"
click at [343, 280] on button "Accept Suggestions" at bounding box center [351, 282] width 84 height 17
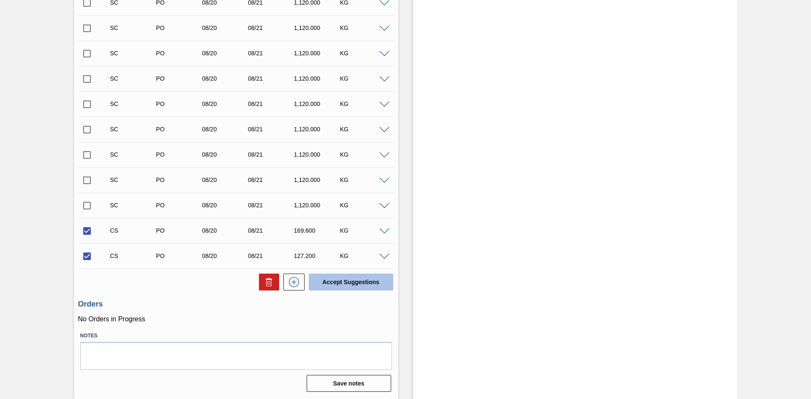
checkbox input "false"
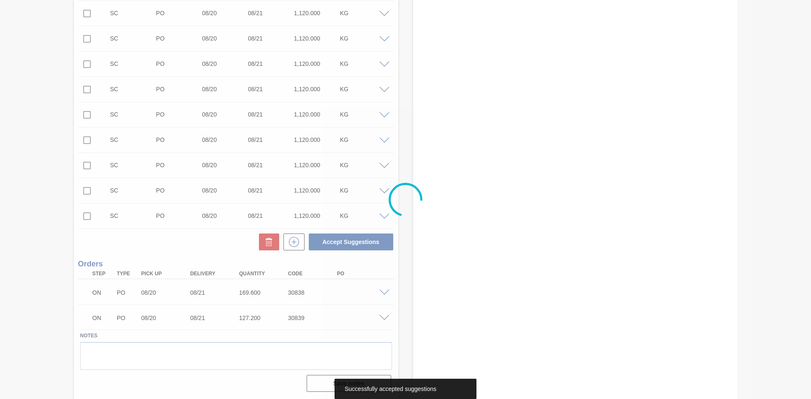
scroll to position [274, 0]
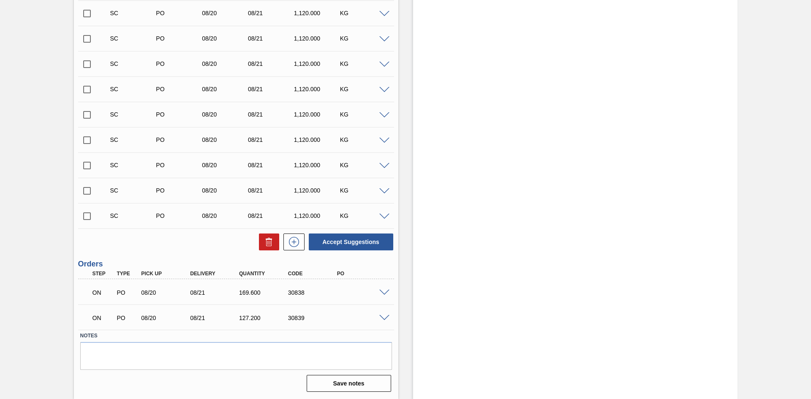
click at [380, 293] on span at bounding box center [384, 293] width 10 height 6
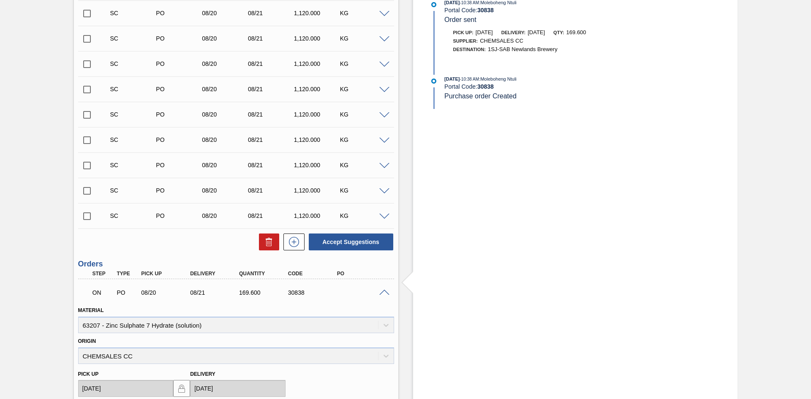
click at [380, 293] on span at bounding box center [384, 293] width 10 height 6
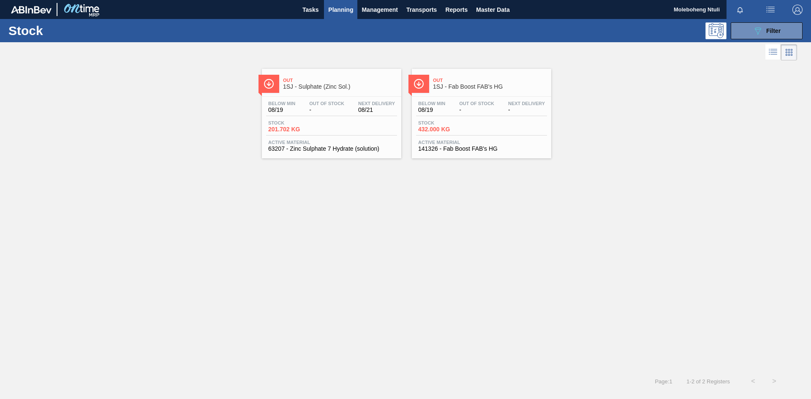
click at [533, 84] on span "1SJ - Fab Boost FAB's HG" at bounding box center [490, 87] width 114 height 6
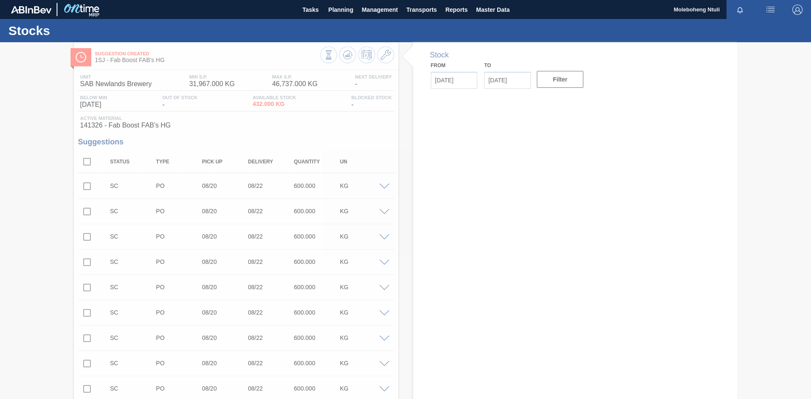
type input "[DATE]"
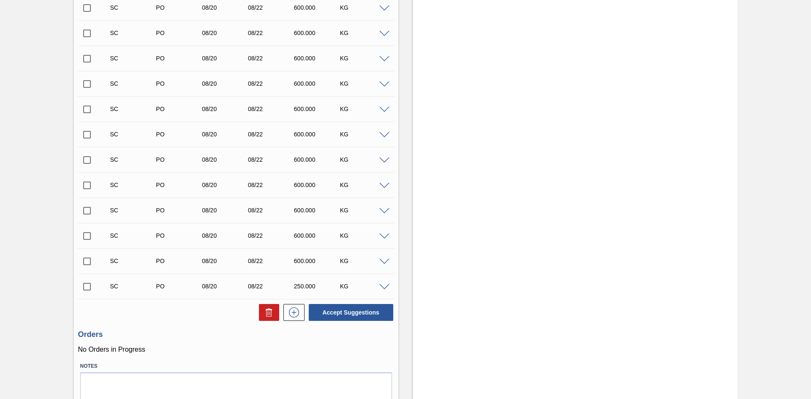
scroll to position [1881, 0]
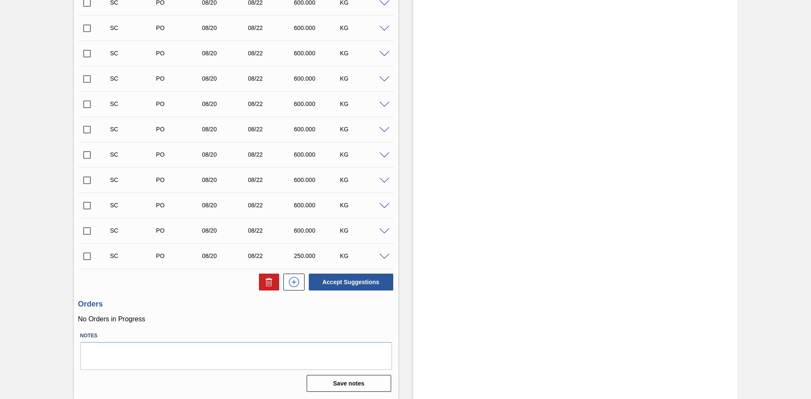
click at [380, 230] on span at bounding box center [384, 231] width 10 height 6
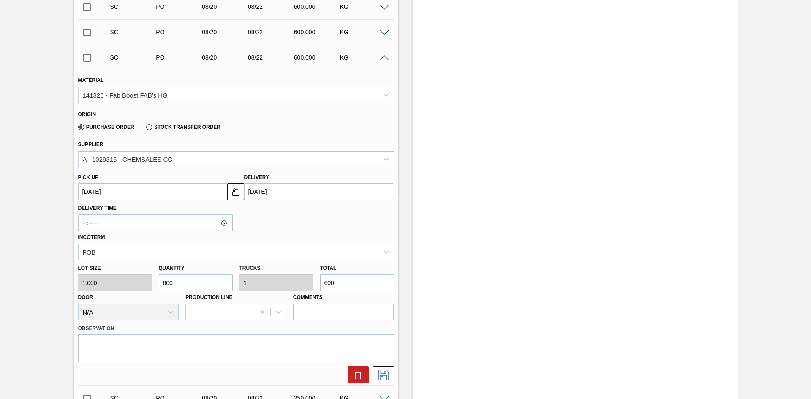
scroll to position [2092, 0]
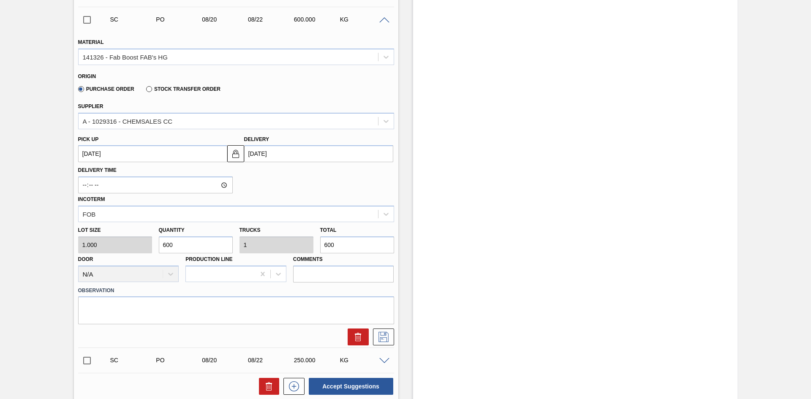
click at [129, 244] on div "Lot size 1.000 Quantity 600 Trucks 1 Total 600 Door N/A Production Line Comments" at bounding box center [236, 252] width 323 height 60
type input "9"
type input "0.015"
type input "9"
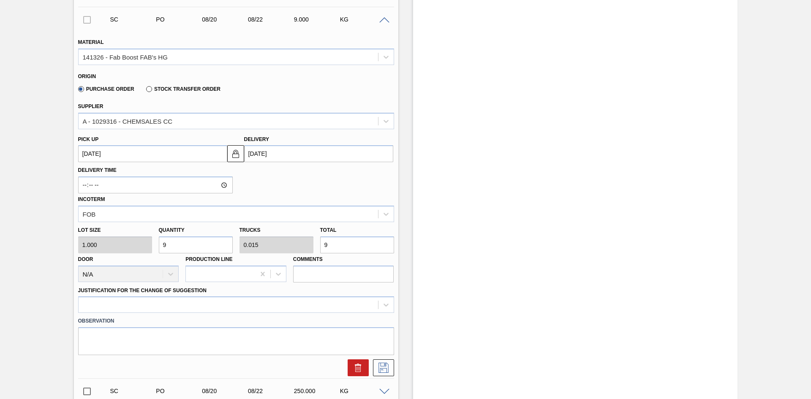
type input "96"
type input "0.16"
type input "96"
type input "960"
type input "1.6"
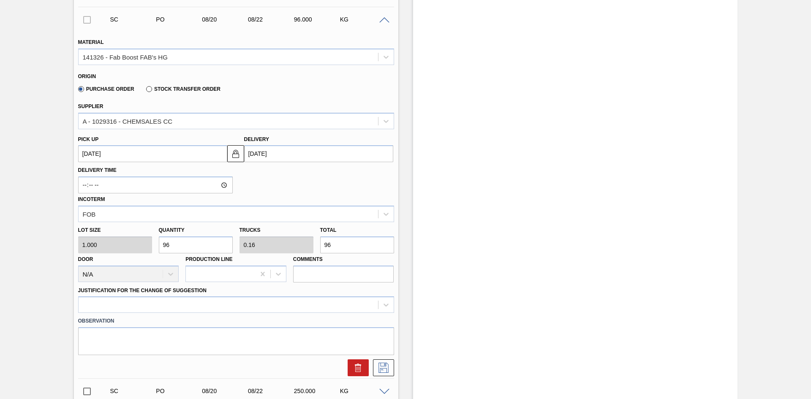
type input "960"
click at [284, 186] on div "Delivery Time Incoterm FOB" at bounding box center [236, 192] width 323 height 60
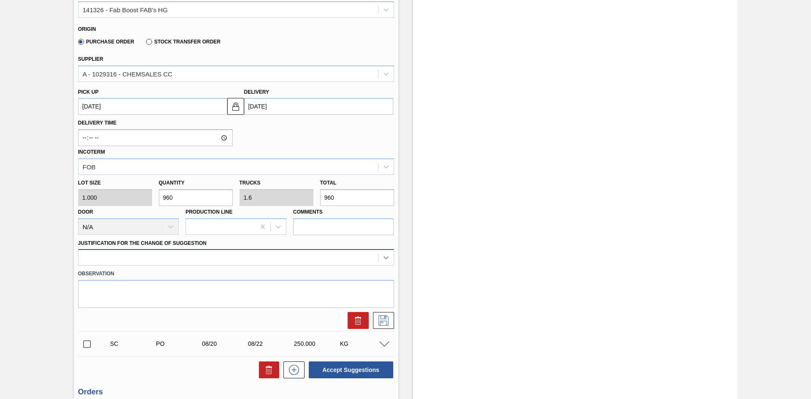
click at [386, 266] on div at bounding box center [236, 257] width 316 height 16
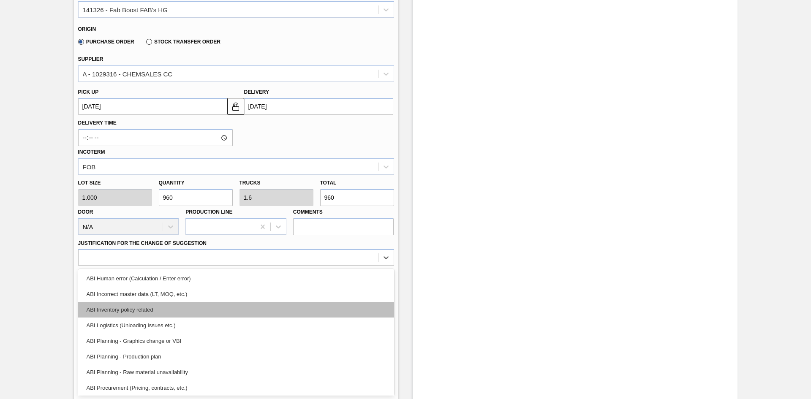
click at [148, 308] on div "ABI Inventory policy related" at bounding box center [236, 310] width 316 height 16
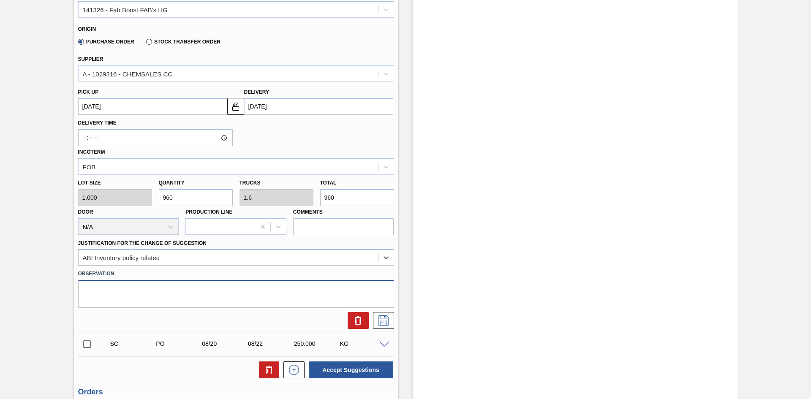
drag, startPoint x: 180, startPoint y: 294, endPoint x: 312, endPoint y: 288, distance: 131.9
click at [181, 294] on textarea at bounding box center [236, 294] width 316 height 28
click at [383, 308] on icon at bounding box center [384, 320] width 14 height 10
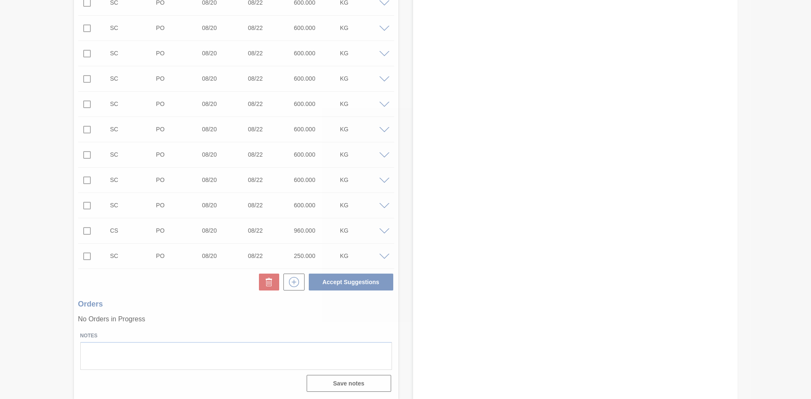
scroll to position [1881, 0]
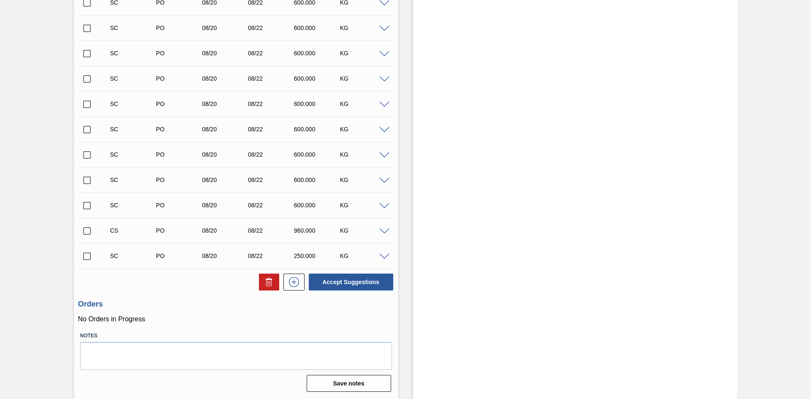
click at [87, 230] on input "checkbox" at bounding box center [87, 231] width 18 height 18
click at [370, 280] on button "Accept Suggestions" at bounding box center [351, 282] width 84 height 17
checkbox input "false"
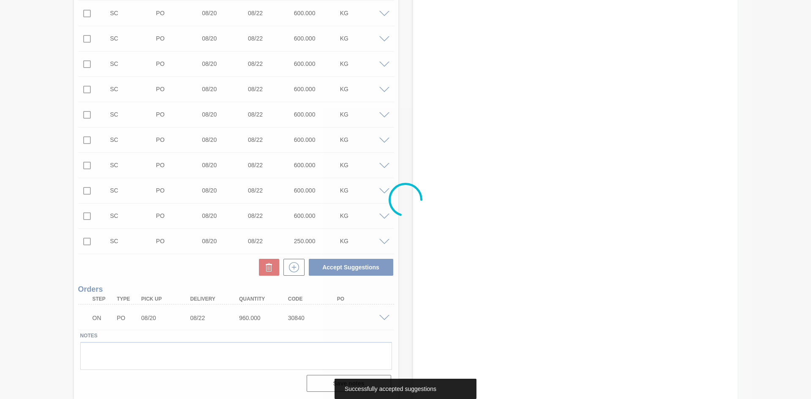
scroll to position [1870, 0]
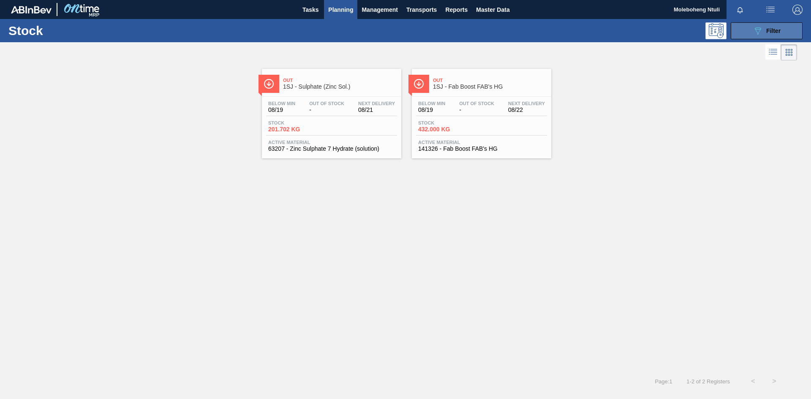
click at [648, 29] on icon "089F7B8B-B2A5-4AFE-B5C0-19BA573D28AC" at bounding box center [758, 31] width 10 height 10
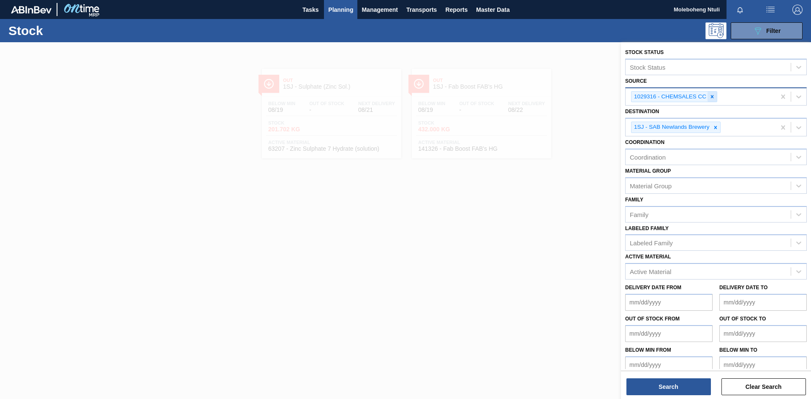
click at [648, 97] on icon at bounding box center [712, 97] width 6 height 6
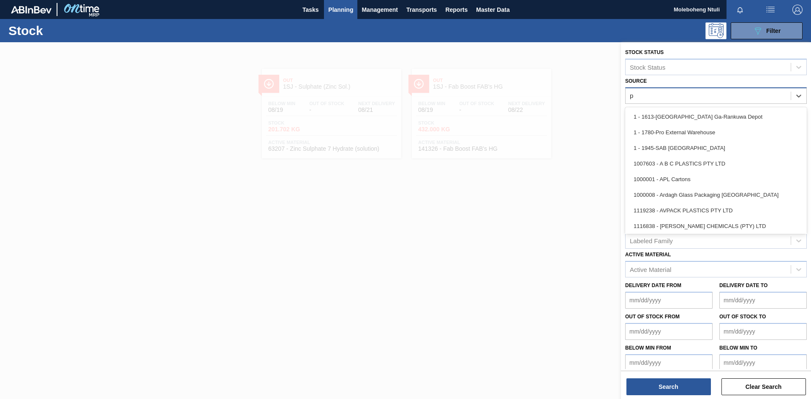
type input "pr"
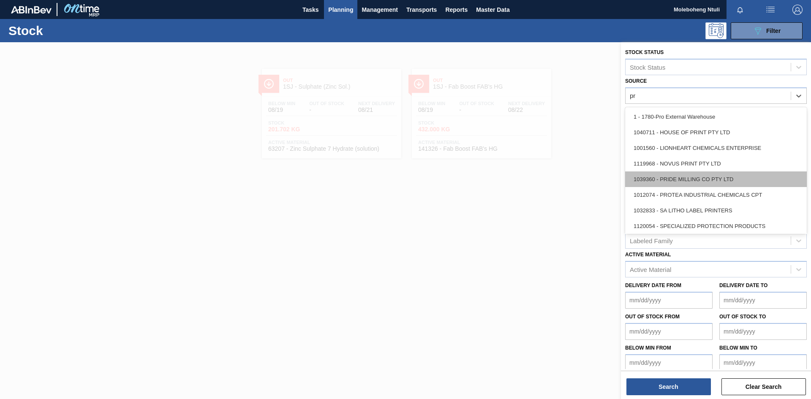
click at [648, 174] on div "1039360 - PRIDE MILLING CO PTY LTD" at bounding box center [716, 179] width 182 height 16
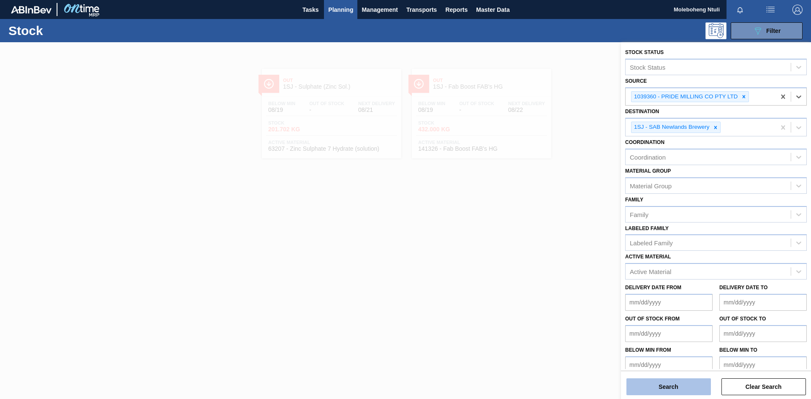
click at [648, 308] on button "Search" at bounding box center [668, 386] width 84 height 17
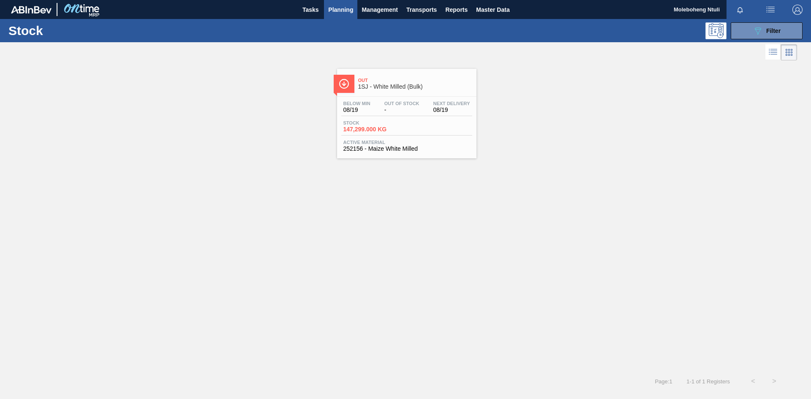
click at [436, 82] on span "Out" at bounding box center [415, 80] width 114 height 5
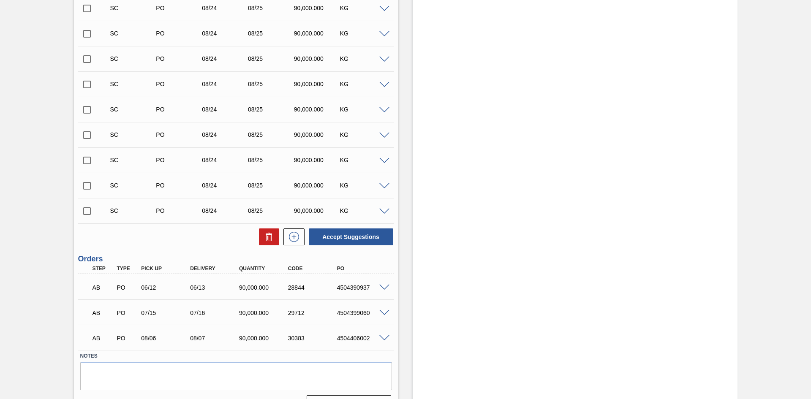
scroll to position [299, 0]
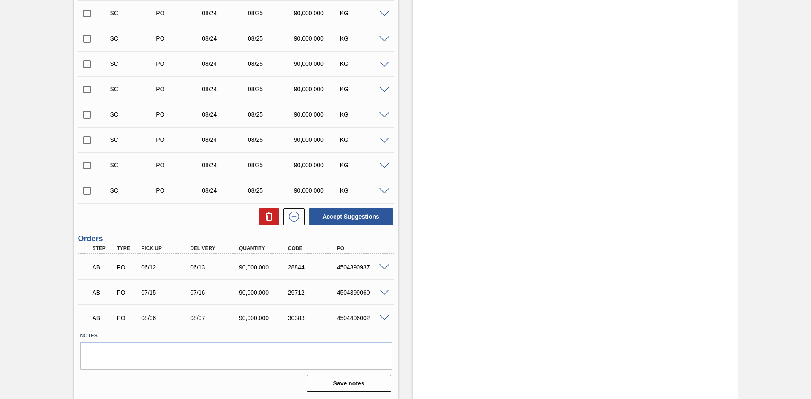
click at [87, 191] on input "checkbox" at bounding box center [87, 191] width 18 height 18
click at [366, 215] on button "Accept Suggestions" at bounding box center [351, 216] width 84 height 17
checkbox input "false"
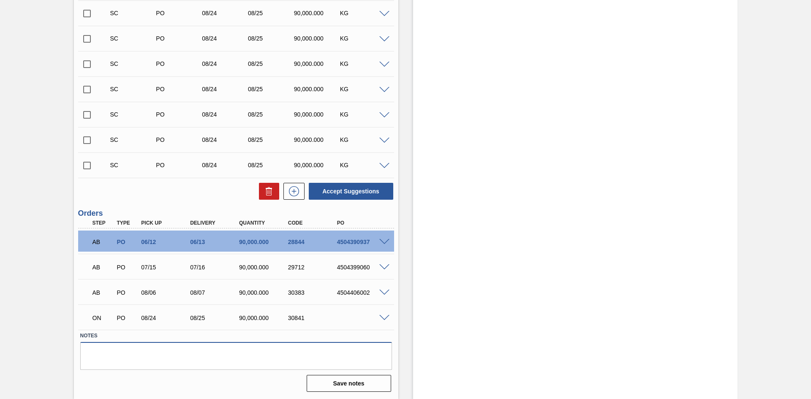
click at [276, 308] on textarea at bounding box center [236, 356] width 312 height 28
click at [167, 202] on div "Unit SAB Newlands Brewery MIN S.P. 1,237,186.000 KG MAX S.P. 1,563,723.000 KG N…" at bounding box center [236, 83] width 324 height 624
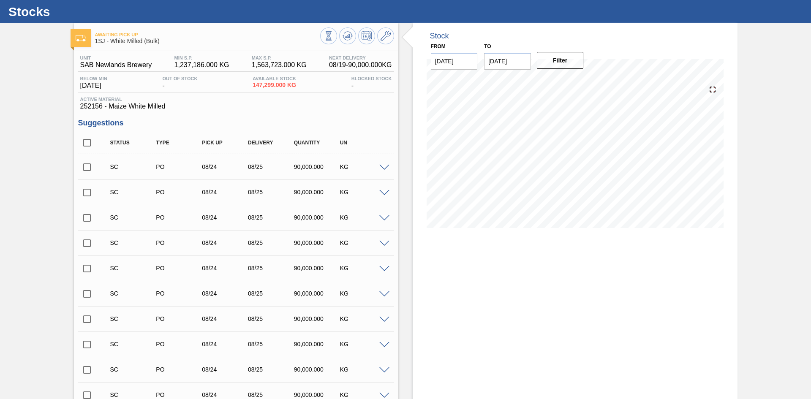
scroll to position [0, 0]
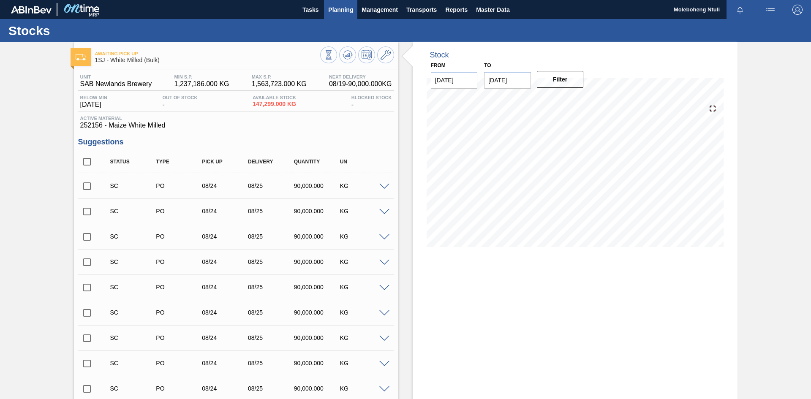
click at [332, 6] on span "Planning" at bounding box center [340, 10] width 25 height 10
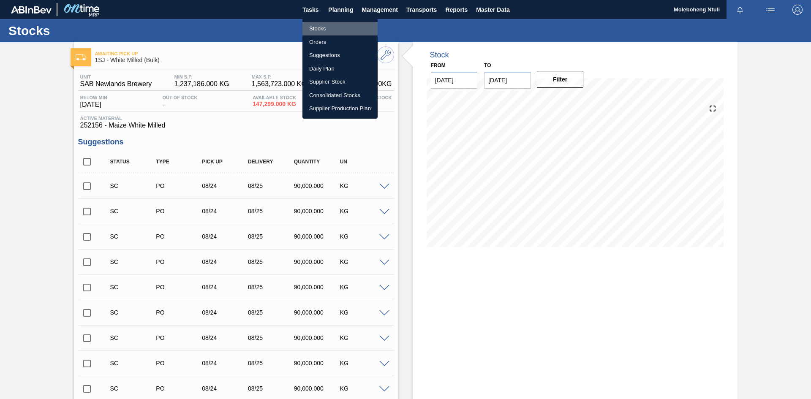
click at [314, 26] on li "Stocks" at bounding box center [339, 29] width 75 height 14
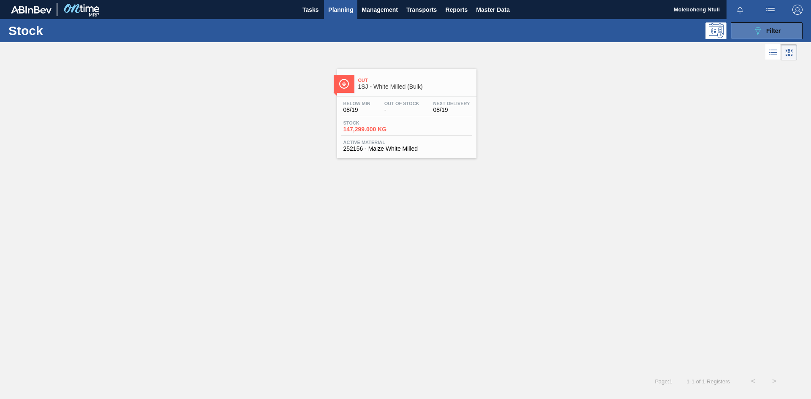
click at [648, 27] on icon "089F7B8B-B2A5-4AFE-B5C0-19BA573D28AC" at bounding box center [758, 31] width 10 height 10
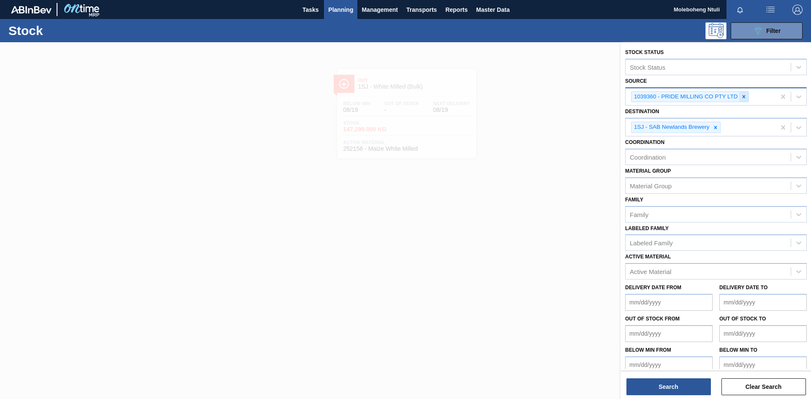
click at [648, 95] on icon at bounding box center [744, 97] width 6 height 6
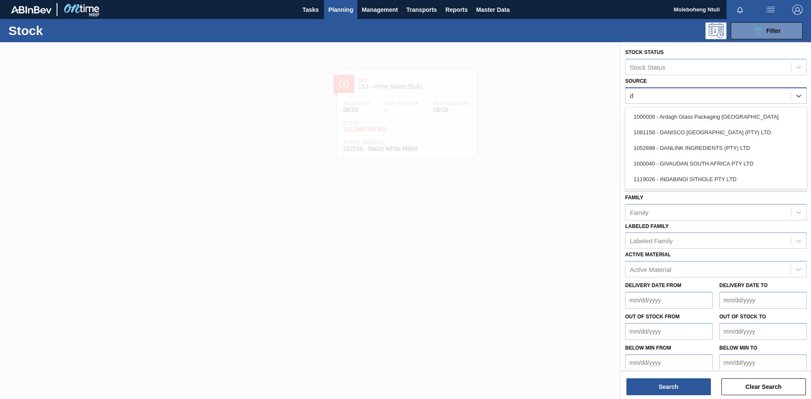
type input "da"
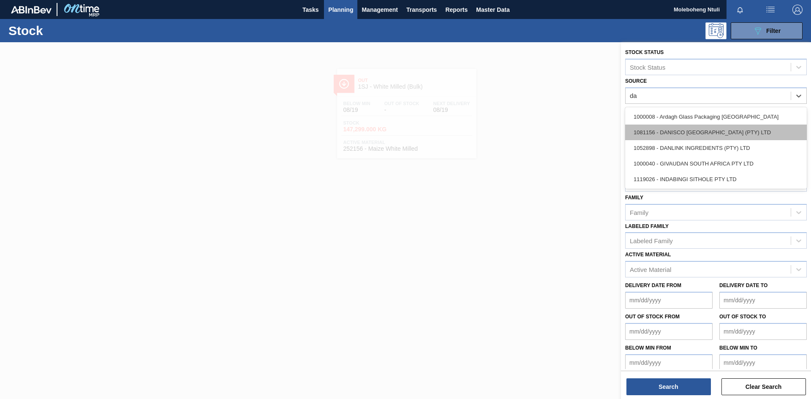
click at [648, 129] on div "1081156 - DANISCO [GEOGRAPHIC_DATA] (PTY) LTD" at bounding box center [716, 133] width 182 height 16
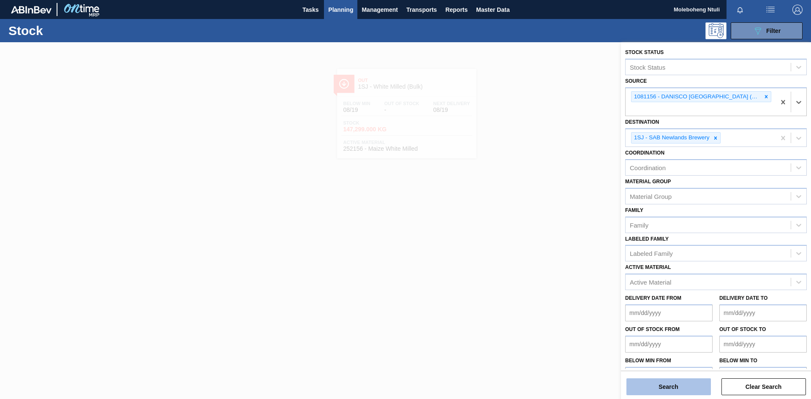
click at [648, 308] on button "Search" at bounding box center [668, 386] width 84 height 17
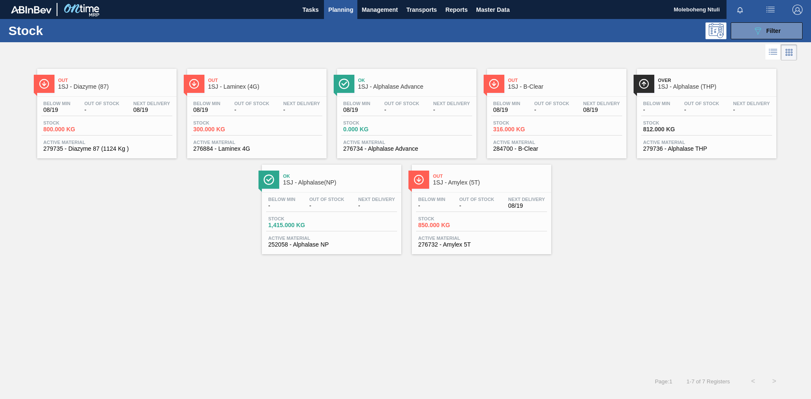
click at [443, 184] on span "1SJ - Amylex (5T)" at bounding box center [490, 182] width 114 height 6
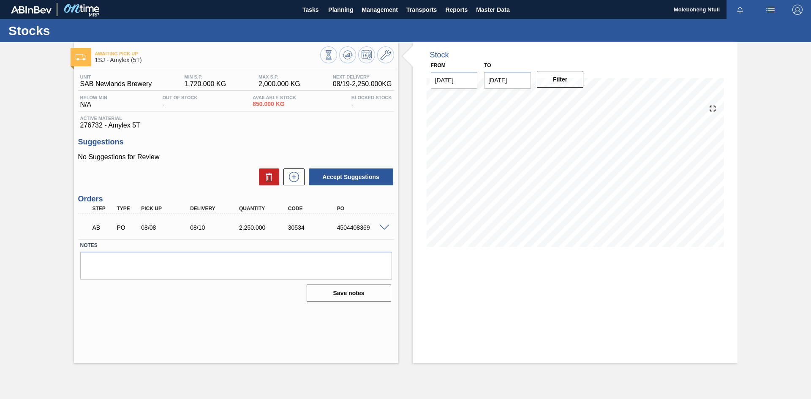
click at [383, 226] on span at bounding box center [384, 228] width 10 height 6
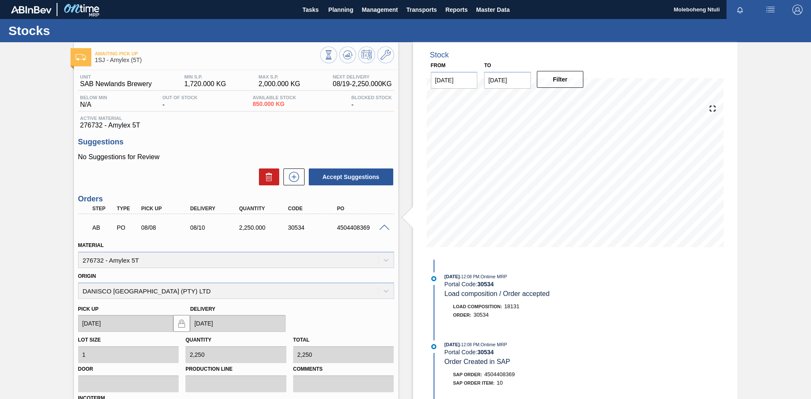
click at [385, 227] on span at bounding box center [384, 228] width 10 height 6
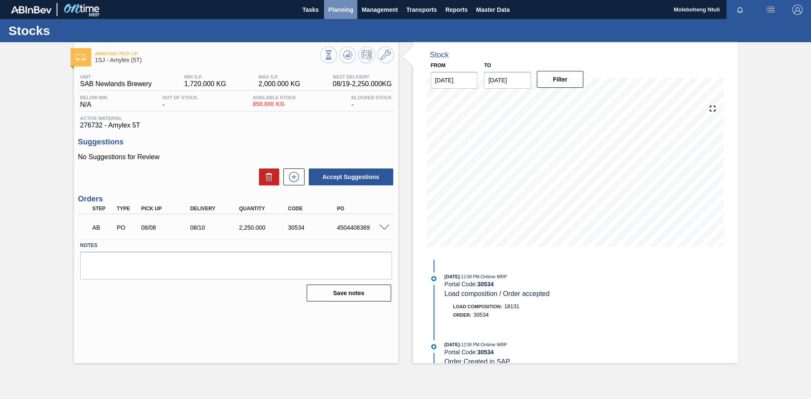
click at [330, 5] on span "Planning" at bounding box center [340, 10] width 25 height 10
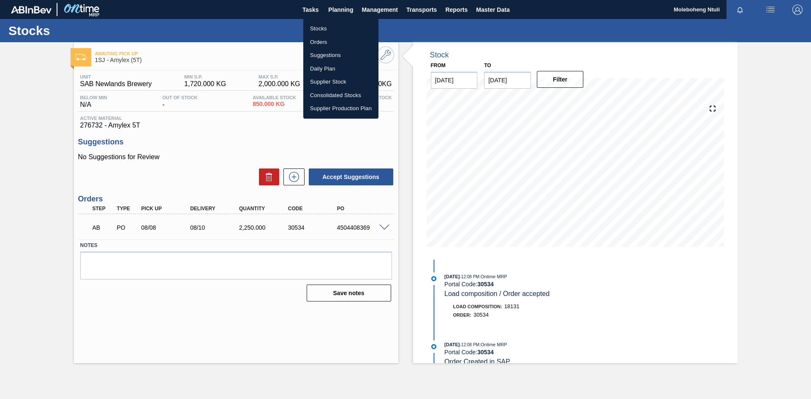
click at [322, 27] on li "Stocks" at bounding box center [340, 29] width 75 height 14
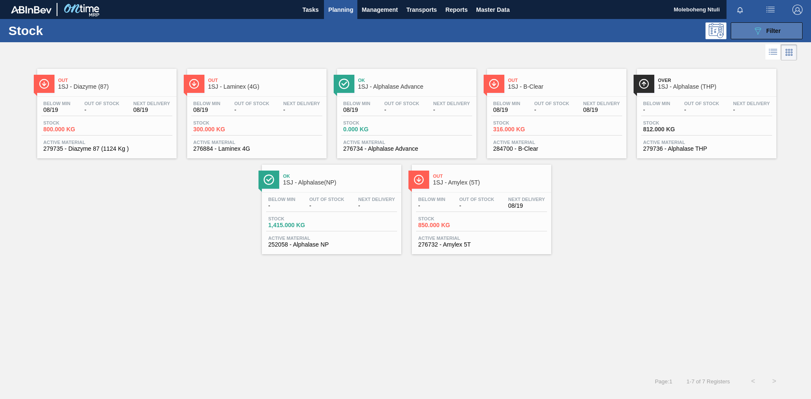
click at [648, 30] on button "089F7B8B-B2A5-4AFE-B5C0-19BA573D28AC Filter" at bounding box center [767, 30] width 72 height 17
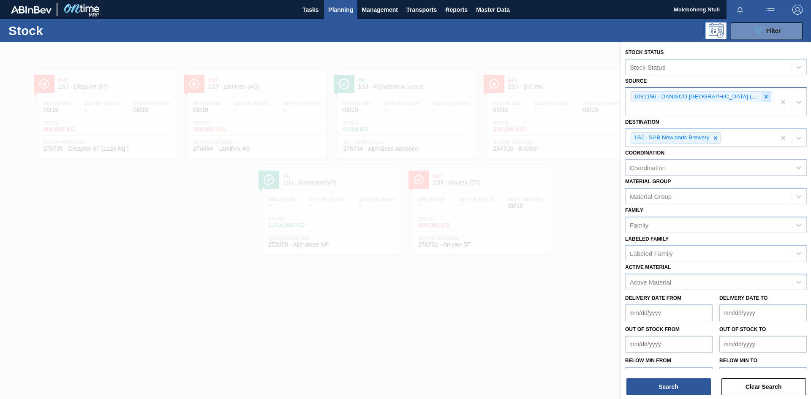
click at [648, 95] on icon at bounding box center [766, 96] width 3 height 3
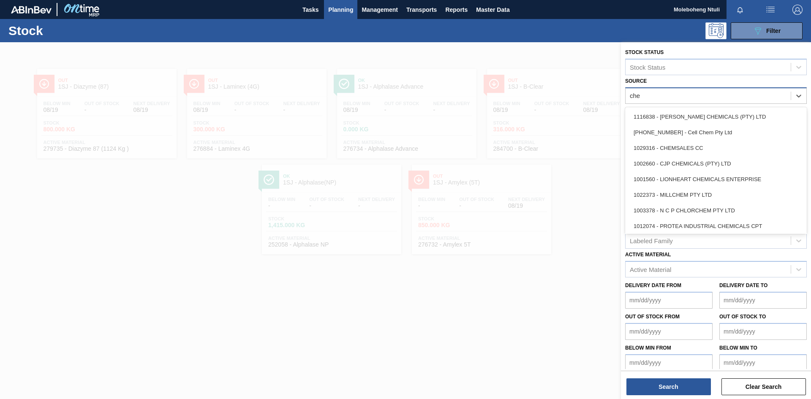
type input "chem"
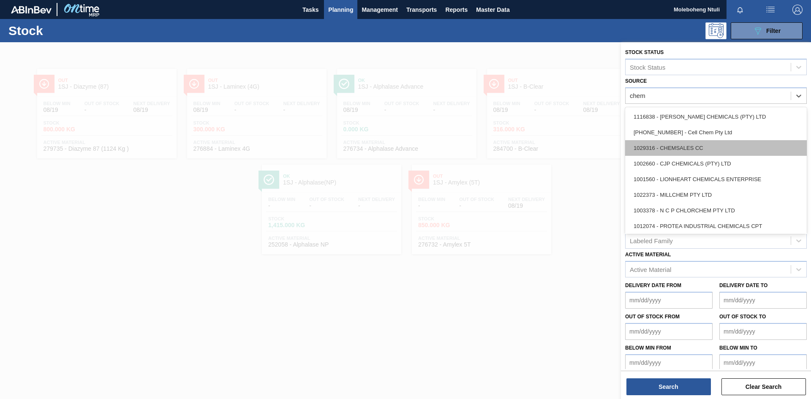
click at [648, 146] on div "1029316 - CHEMSALES CC" at bounding box center [716, 148] width 182 height 16
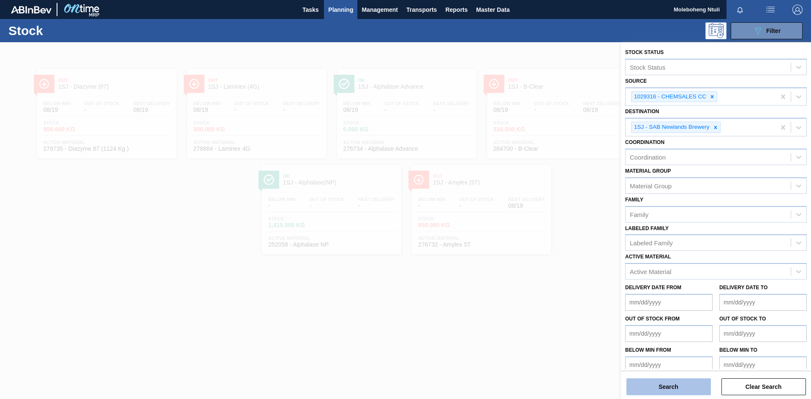
click at [648, 308] on button "Search" at bounding box center [668, 386] width 84 height 17
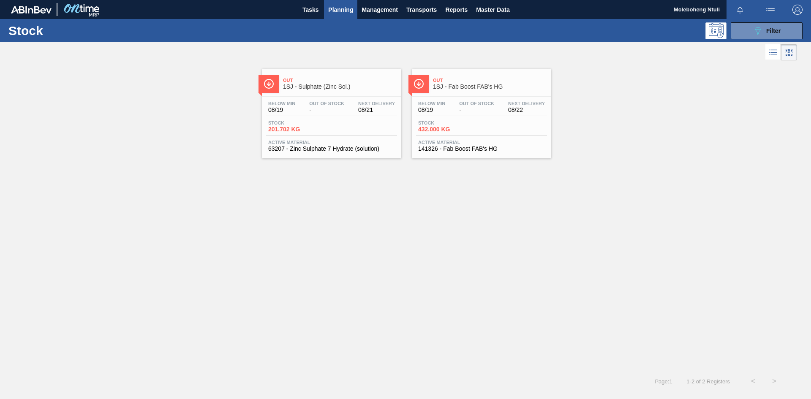
click at [341, 86] on span "1SJ - Sulphate (Zinc Sol.)" at bounding box center [340, 87] width 114 height 6
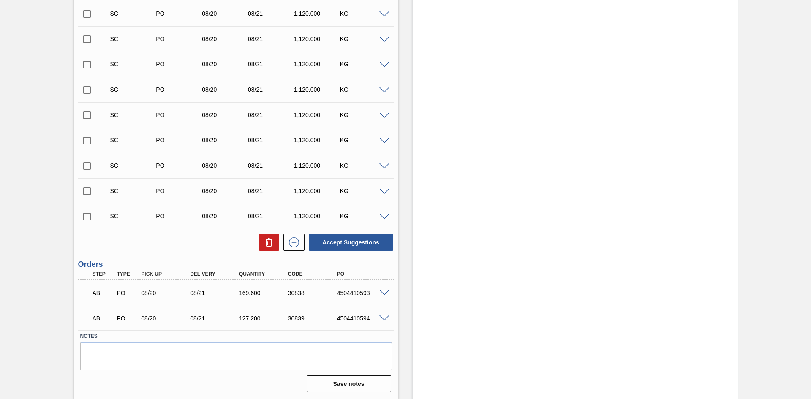
scroll to position [299, 0]
drag, startPoint x: 336, startPoint y: 293, endPoint x: 372, endPoint y: 293, distance: 35.9
click at [372, 293] on div "4504410593" at bounding box center [362, 292] width 55 height 7
copy div "4504410593"
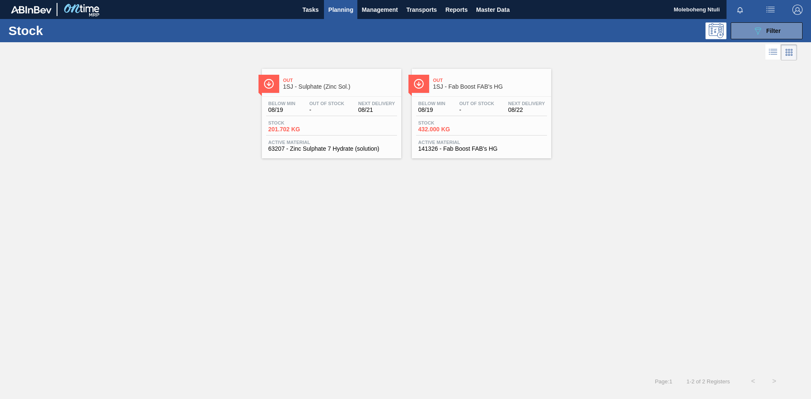
click at [497, 84] on span "1SJ - Fab Boost FAB's HG" at bounding box center [490, 87] width 114 height 6
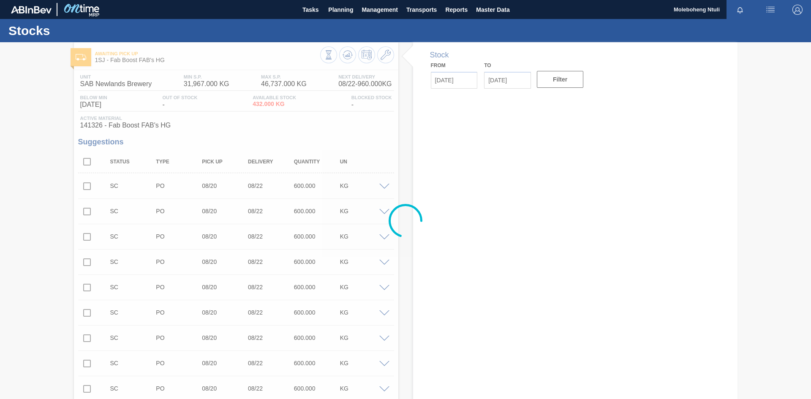
type input "[DATE]"
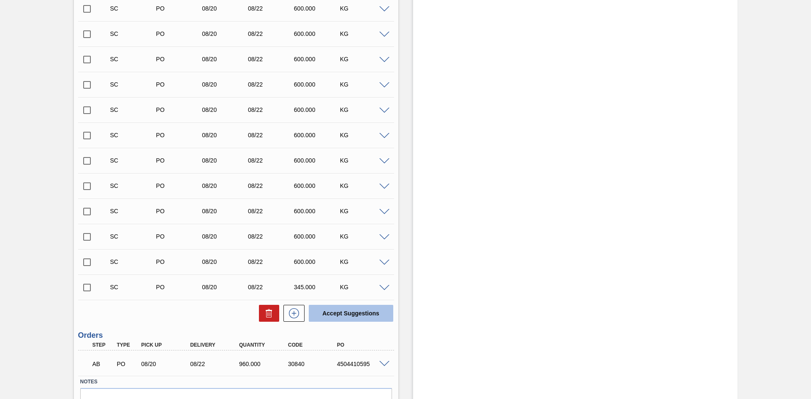
scroll to position [1845, 0]
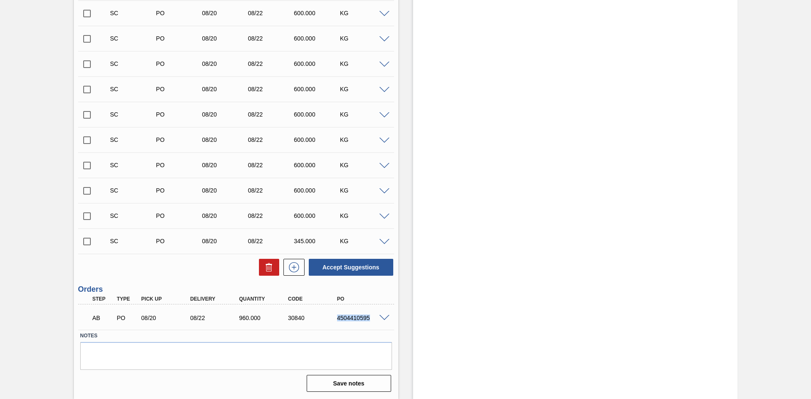
drag, startPoint x: 336, startPoint y: 319, endPoint x: 370, endPoint y: 316, distance: 33.5
click at [370, 308] on div "4504410595" at bounding box center [362, 318] width 55 height 7
copy div "4504410595"
